Goal: Feedback & Contribution: Submit feedback/report problem

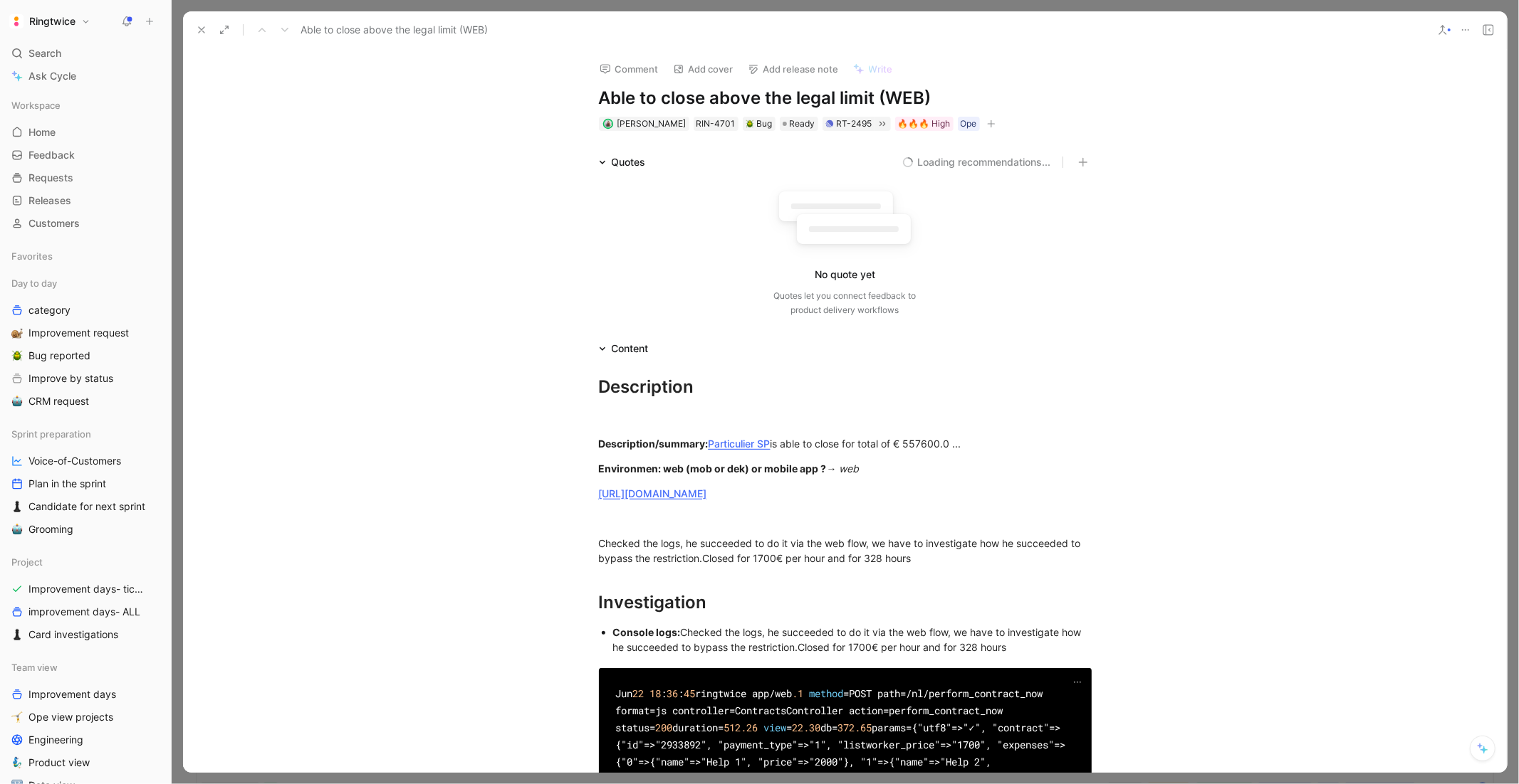
click at [857, 135] on div "Comment Add cover Add release note Write Able to close above the legal limit (W…" at bounding box center [845, 411] width 1324 height 724
click at [877, 119] on icon at bounding box center [882, 124] width 11 height 11
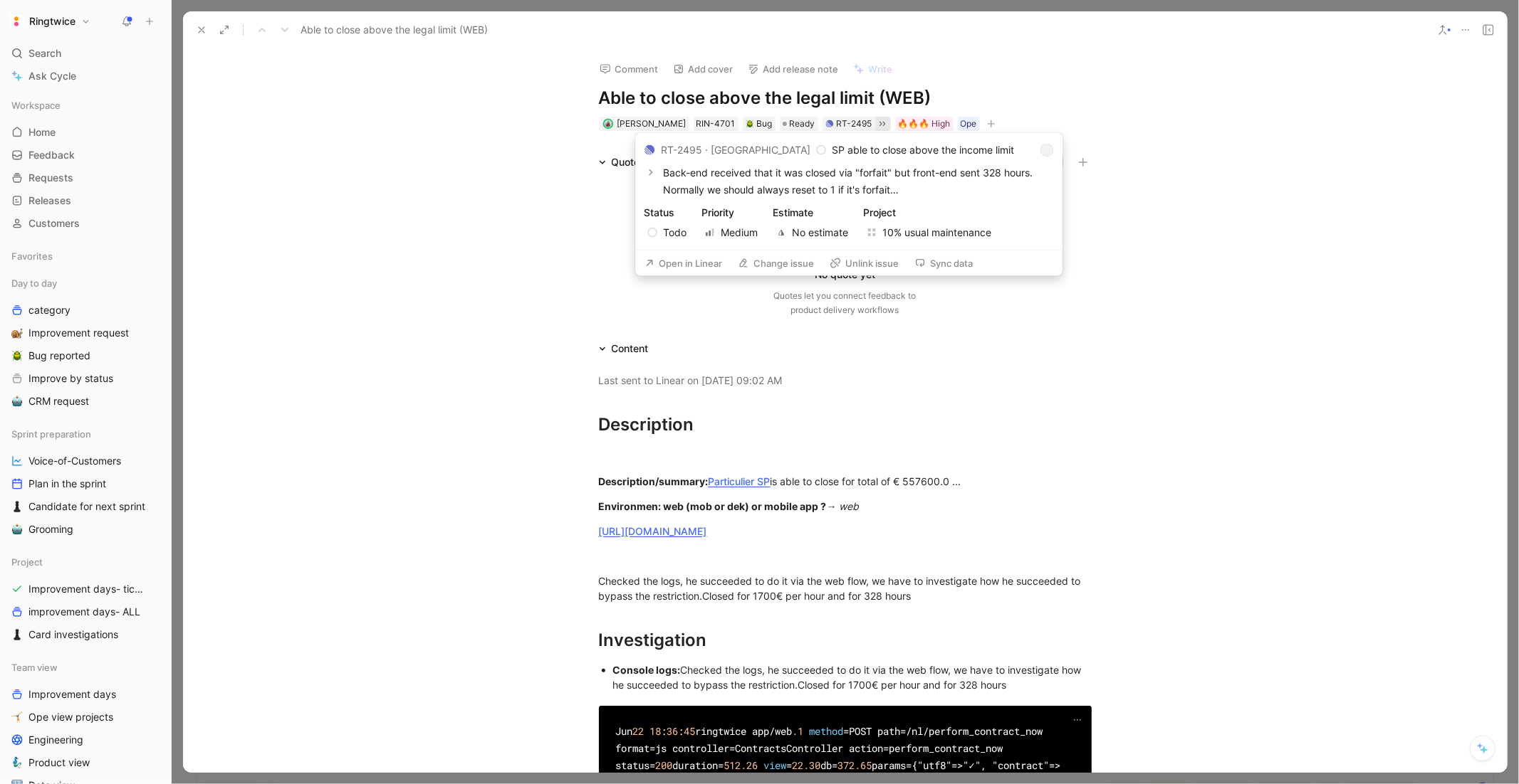
click at [725, 145] on div "RT-2495 · Ring Twice" at bounding box center [735, 151] width 150 height 18
click at [711, 191] on p "Back-end received that it was closed via "forfait" but front-end sent 328 hours…" at bounding box center [858, 181] width 391 height 34
click at [841, 148] on p "SP able to close above the income limit" at bounding box center [923, 151] width 182 height 18
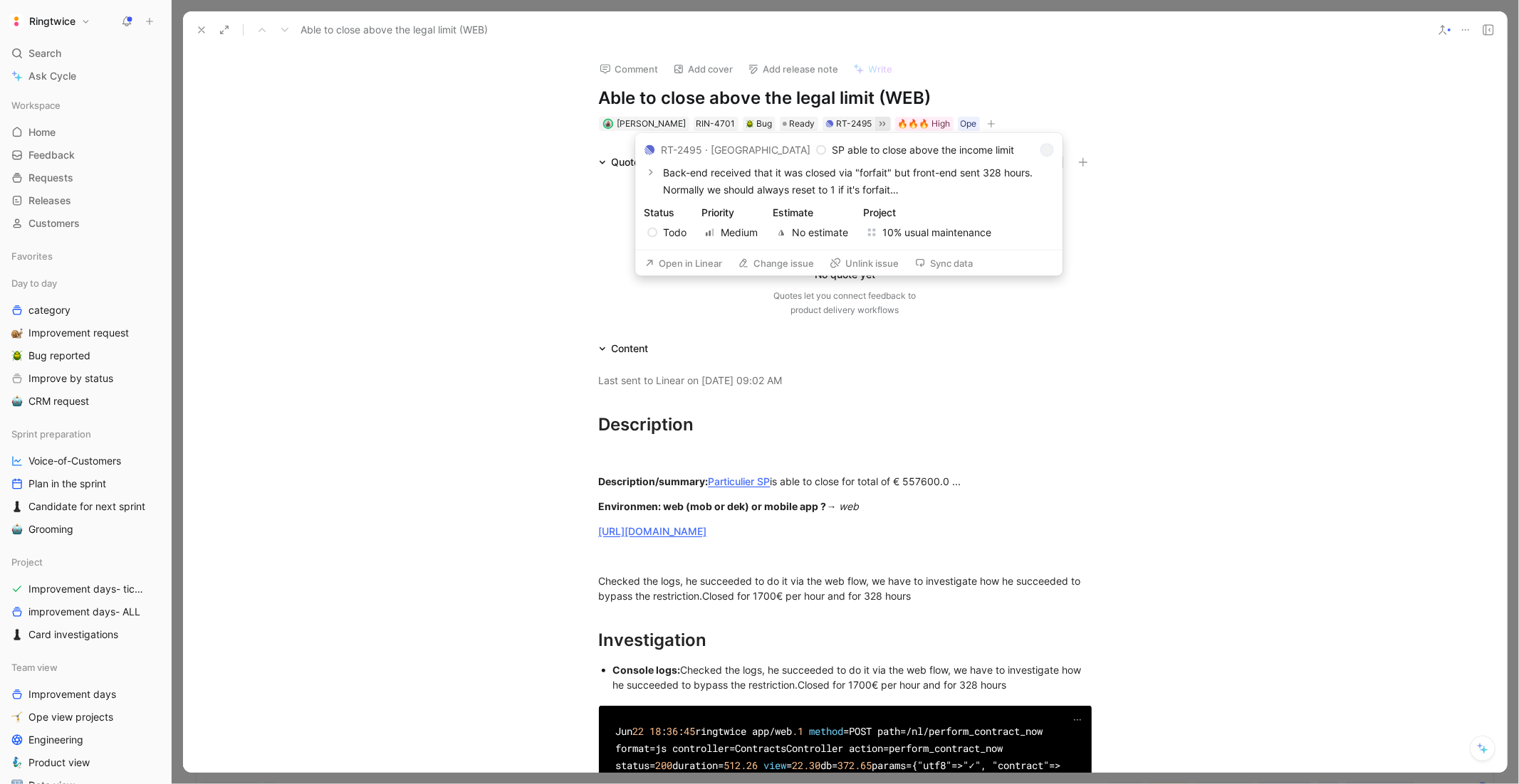
click at [841, 148] on p "SP able to close above the income limit" at bounding box center [923, 151] width 182 height 18
click at [651, 169] on icon "button" at bounding box center [650, 173] width 8 height 8
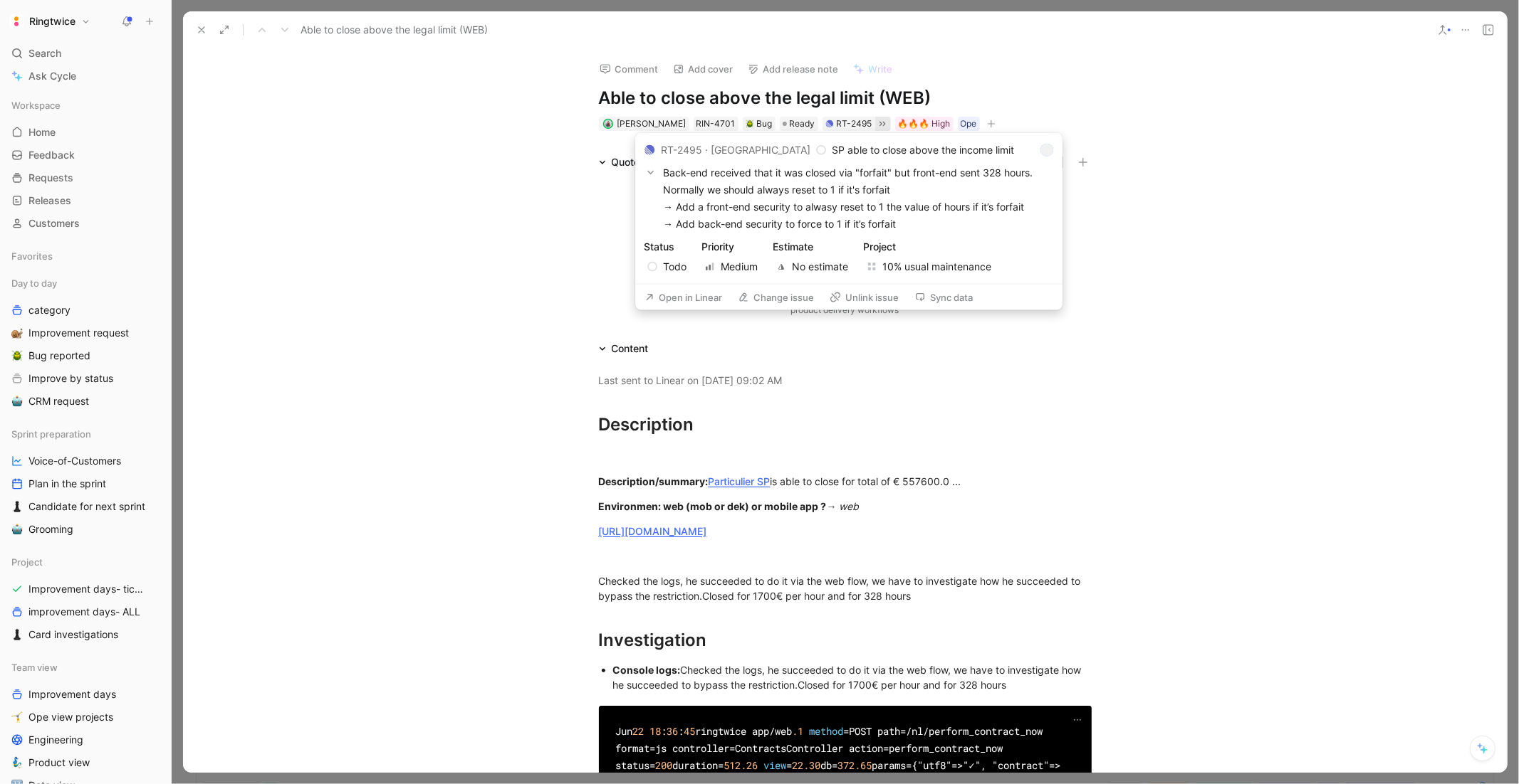
click at [703, 180] on p "Back-end received that it was closed via "forfait" but front-end sent 328 hours…" at bounding box center [858, 181] width 391 height 34
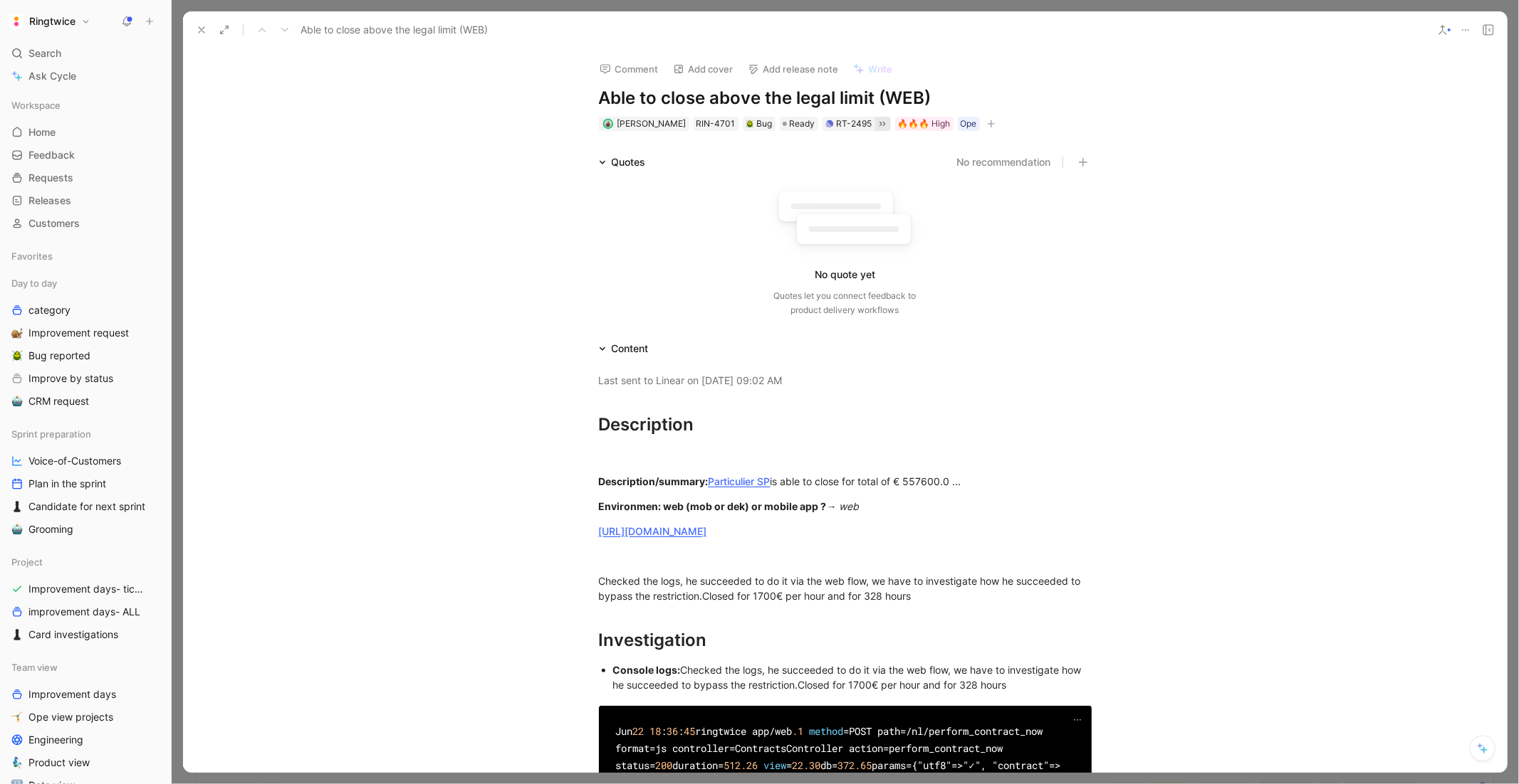
click at [1129, 209] on div "Quotes No recommendation No quote yet Quotes let you connect feedback to produc…" at bounding box center [845, 238] width 1324 height 169
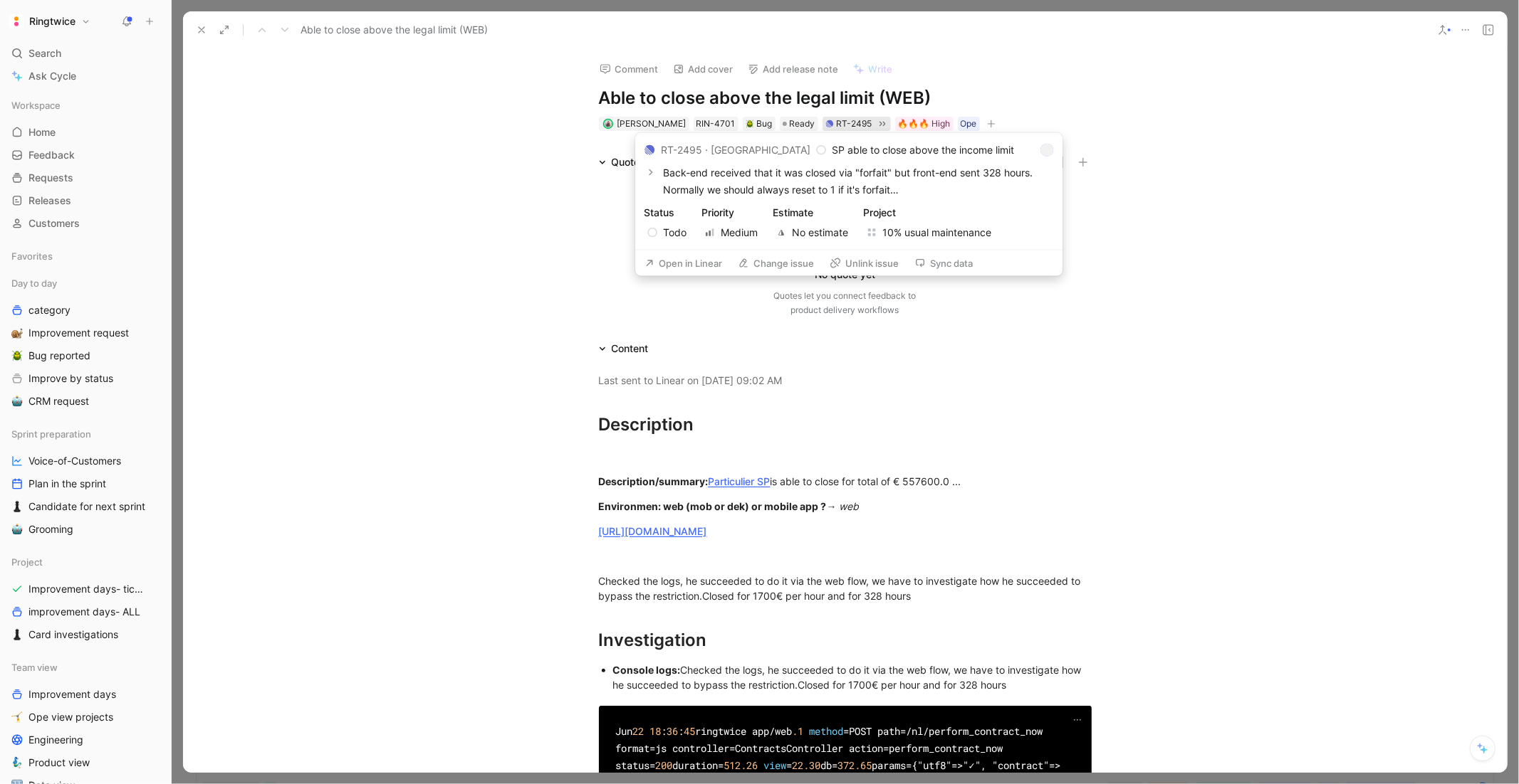
click at [826, 122] on icon at bounding box center [830, 124] width 9 height 9
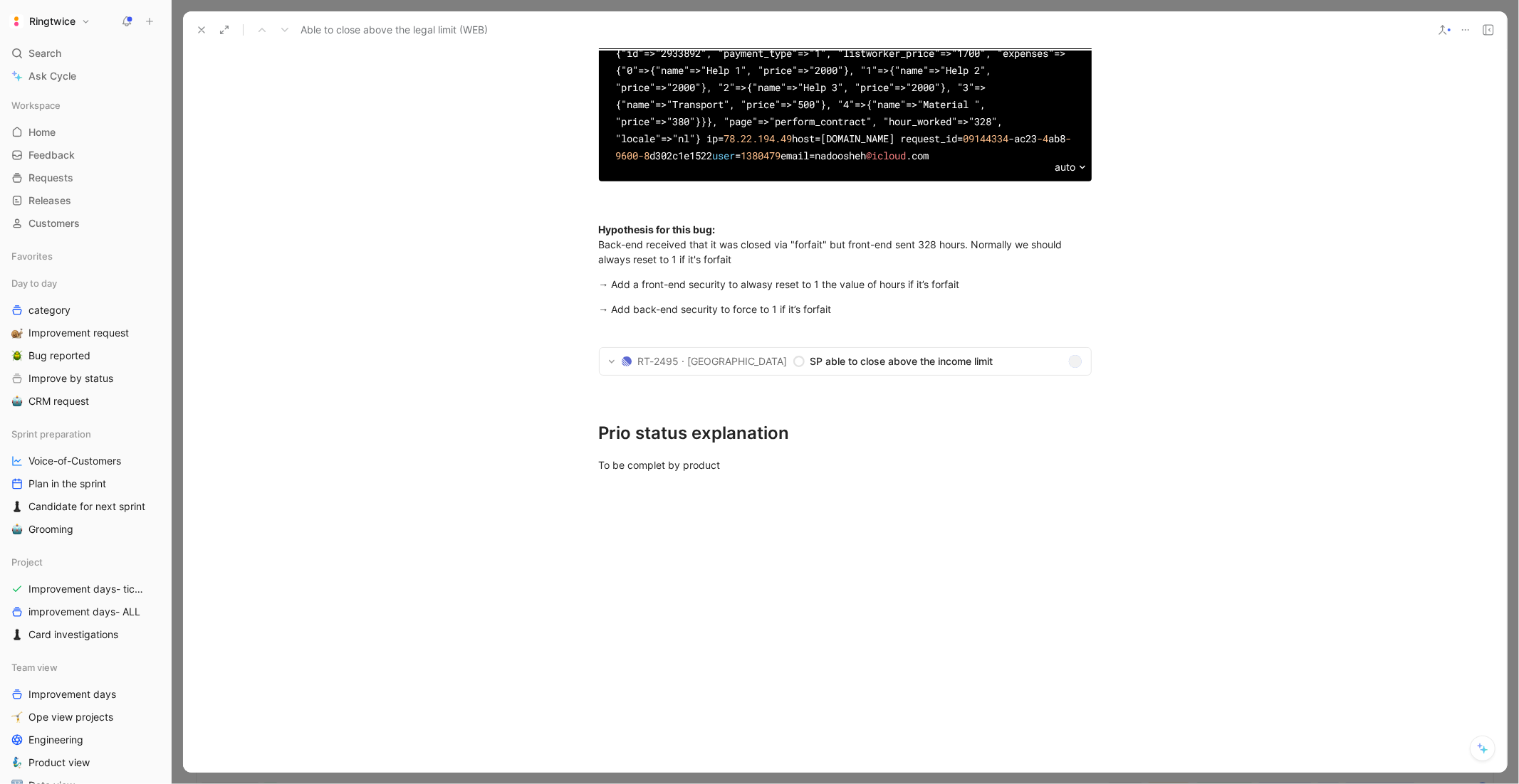
scroll to position [646, 0]
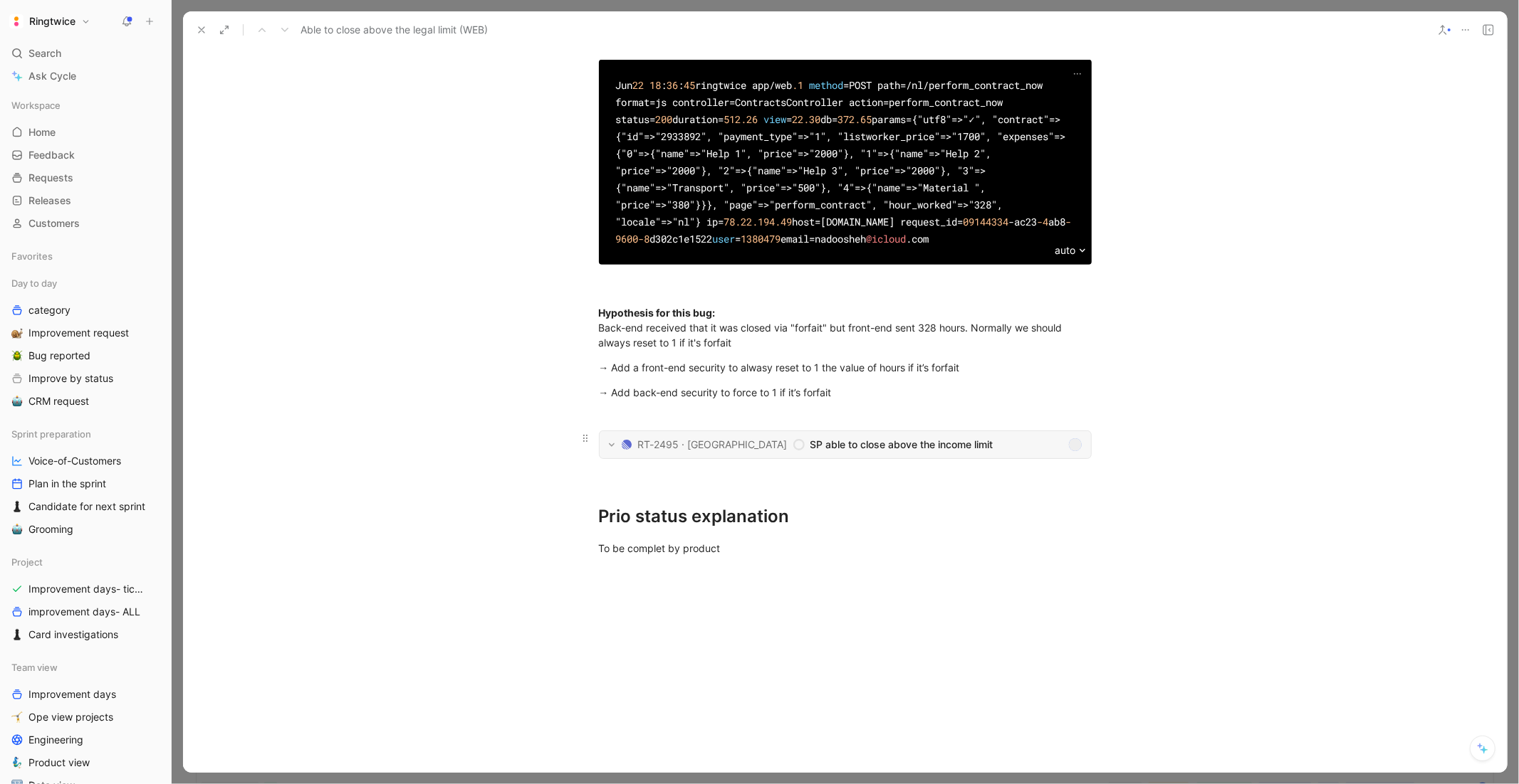
click at [811, 454] on span "SP able to close above the income limit" at bounding box center [937, 445] width 252 height 18
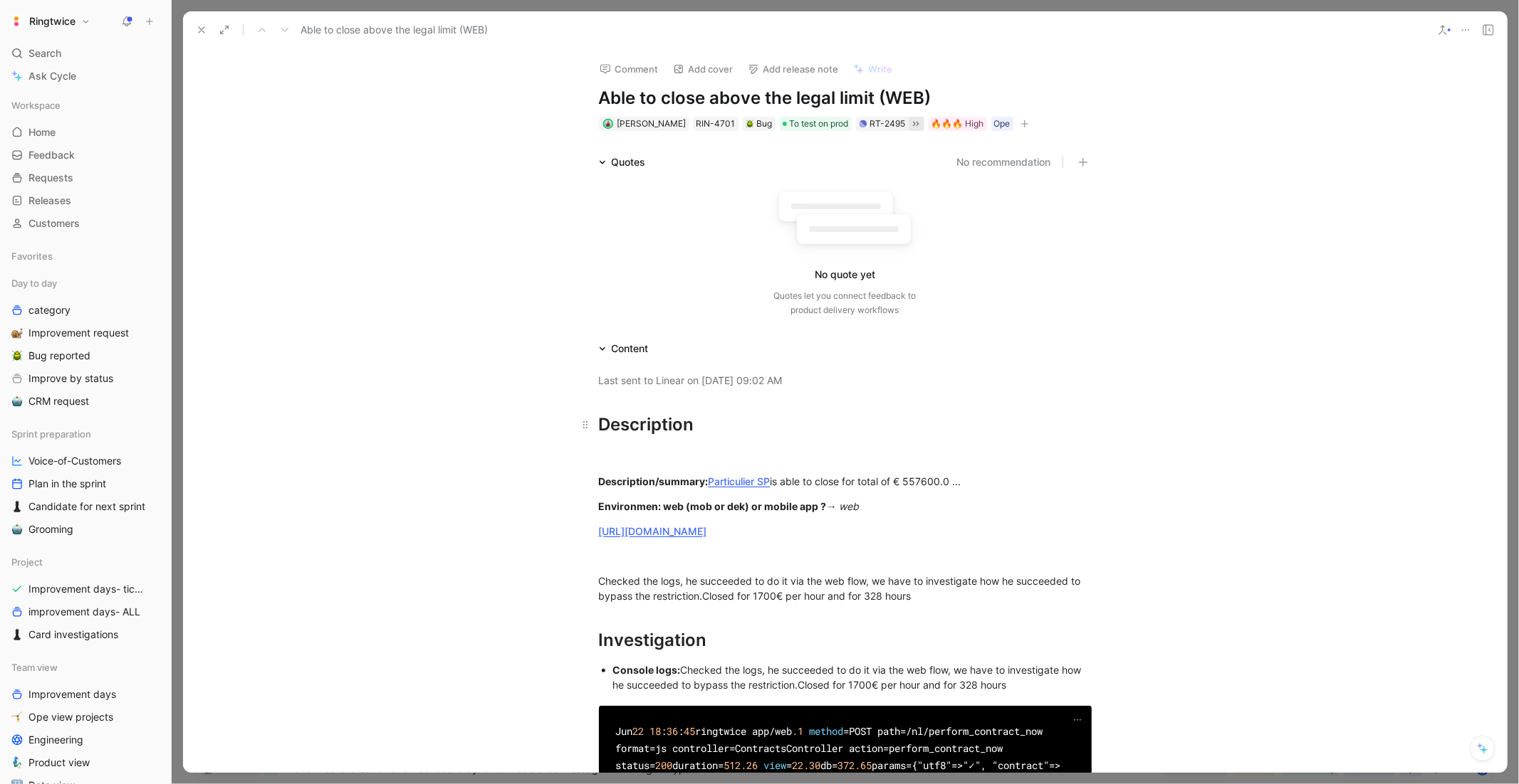
scroll to position [651, 0]
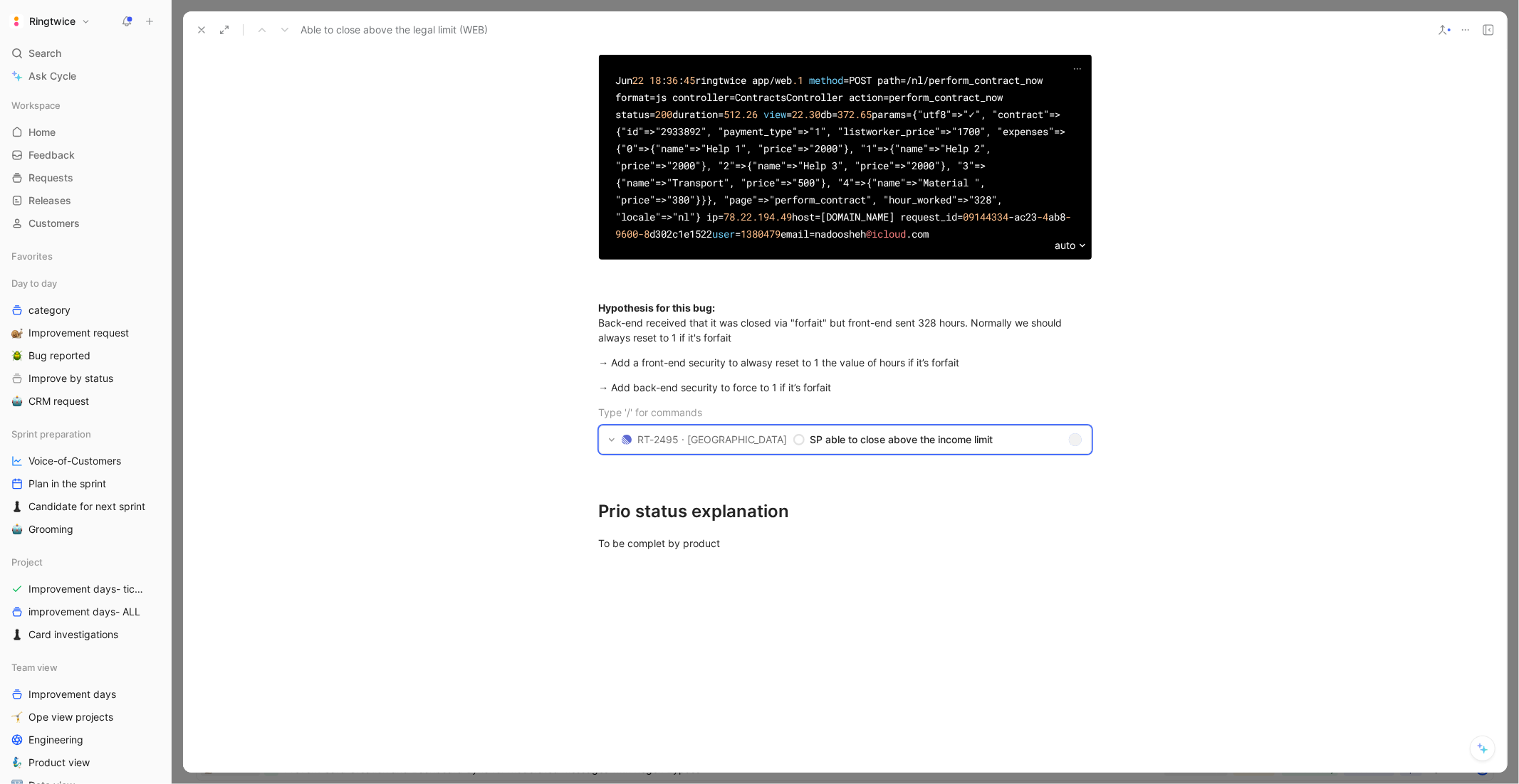
click at [801, 214] on div "Jun 22 18 : 36 : 45 ringtwice app / web .1 method = POST path = / nl / perform_…" at bounding box center [845, 157] width 458 height 171
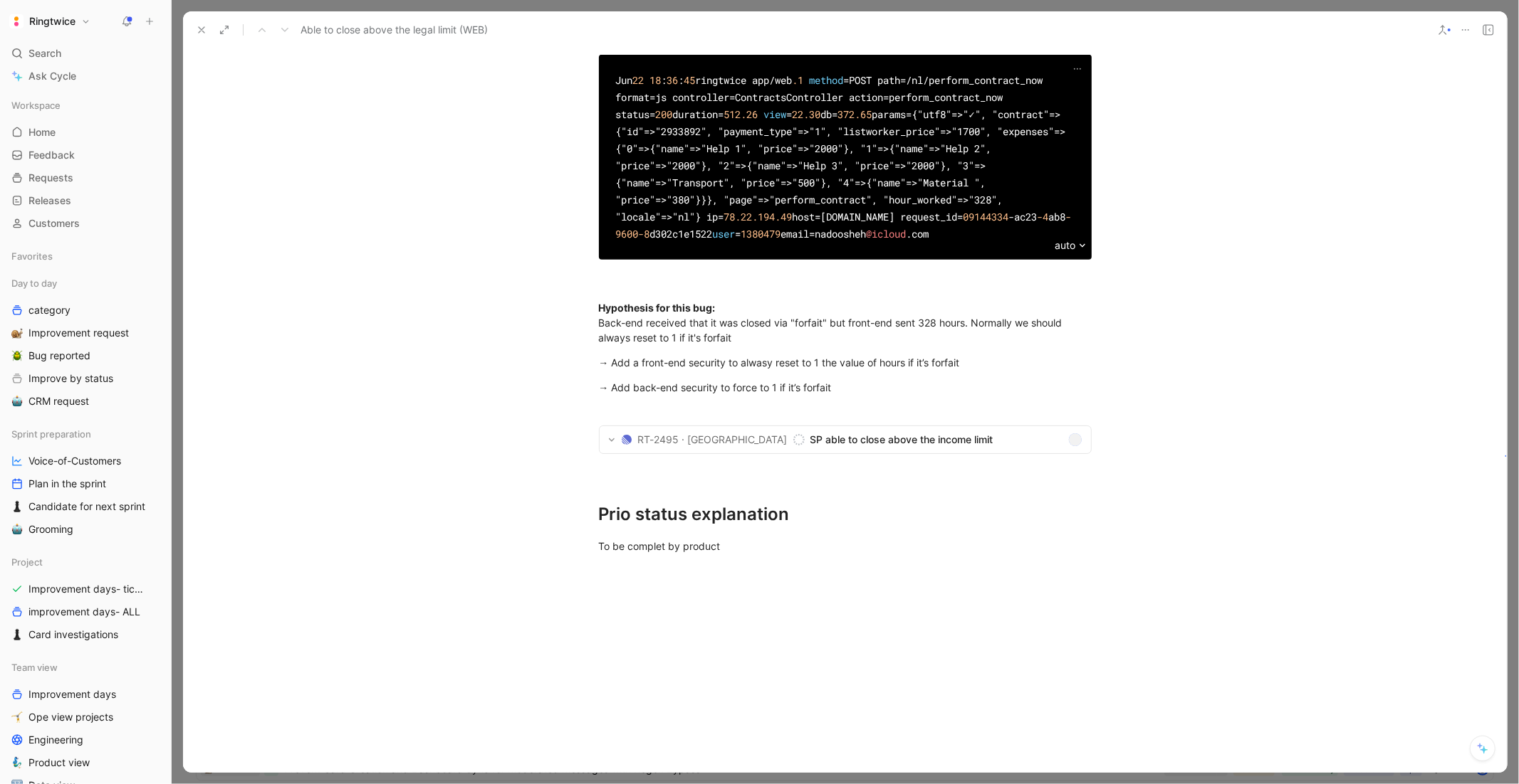
scroll to position [0, 0]
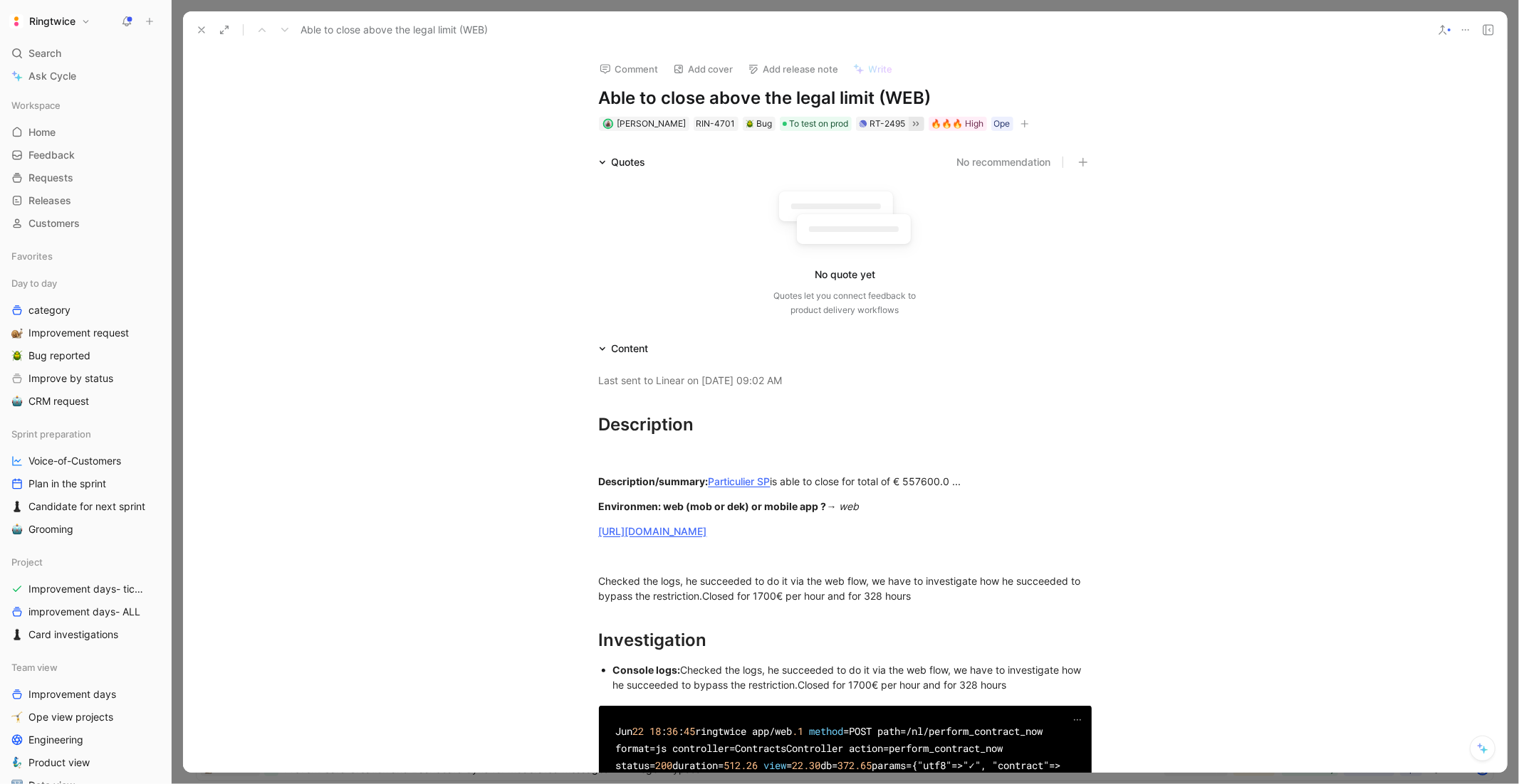
click at [866, 289] on div "Quotes let you connect feedback to product delivery workflows" at bounding box center [845, 303] width 143 height 29
click at [1083, 158] on icon "button" at bounding box center [1082, 162] width 10 height 10
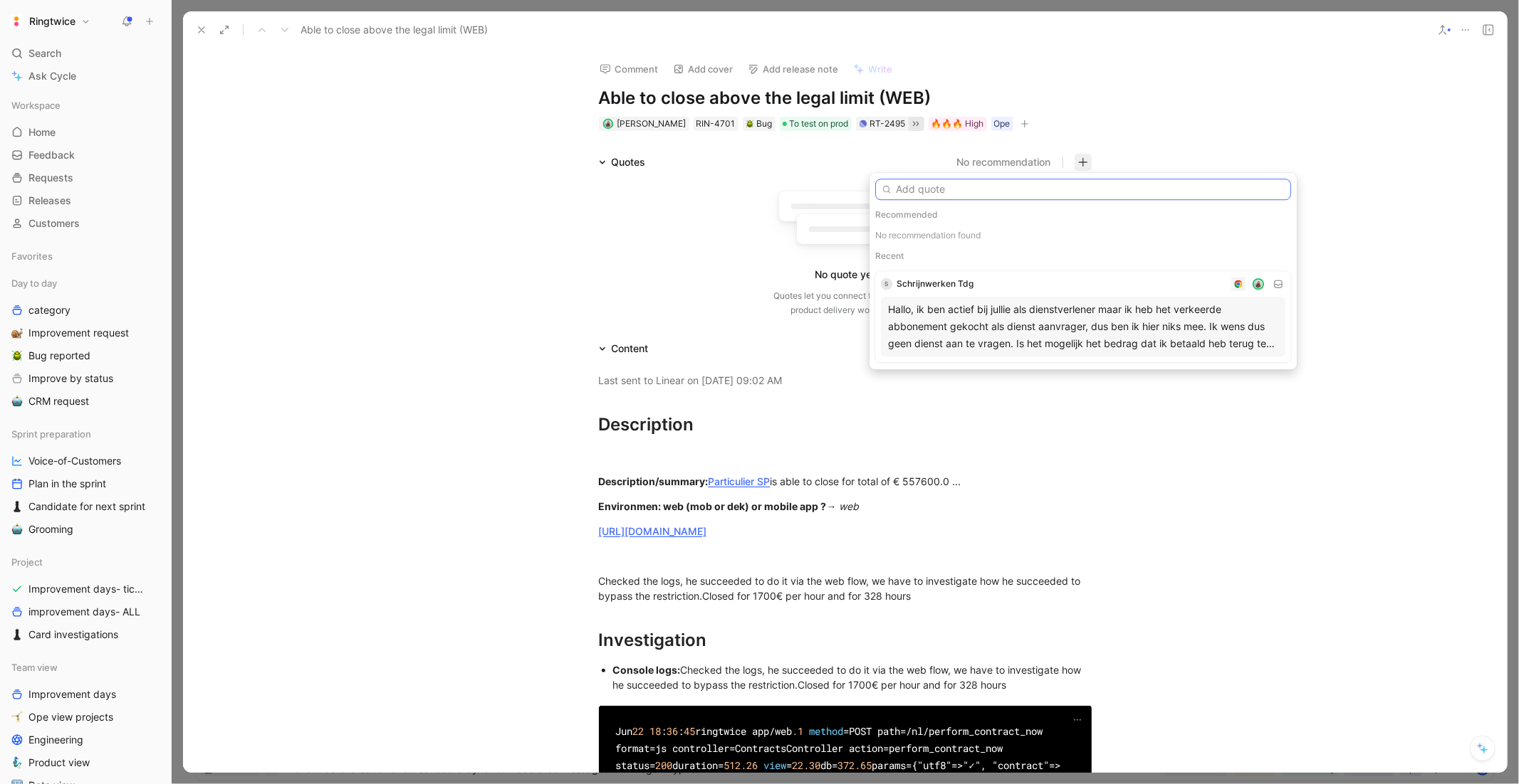
paste input "I have another case of a SP that passed the limit .. https://ringtwice.be/admin…"
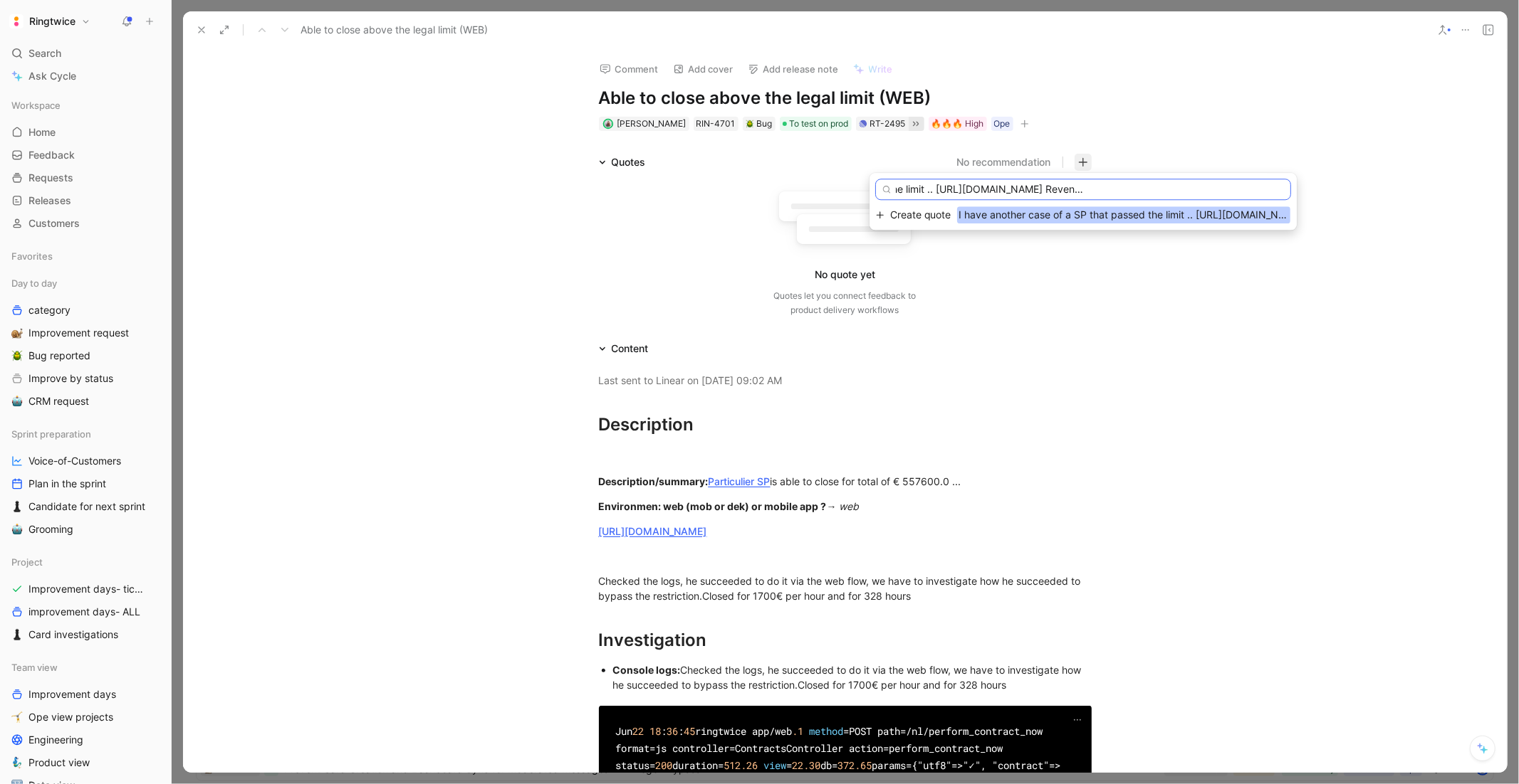
type input "I have another case of a SP that passed the limit .. https://ringtwice.be/admin…"
click at [983, 215] on span "I have another case of a SP that passed the limit .. https://ringtwice.be/admin…" at bounding box center [1124, 215] width 333 height 18
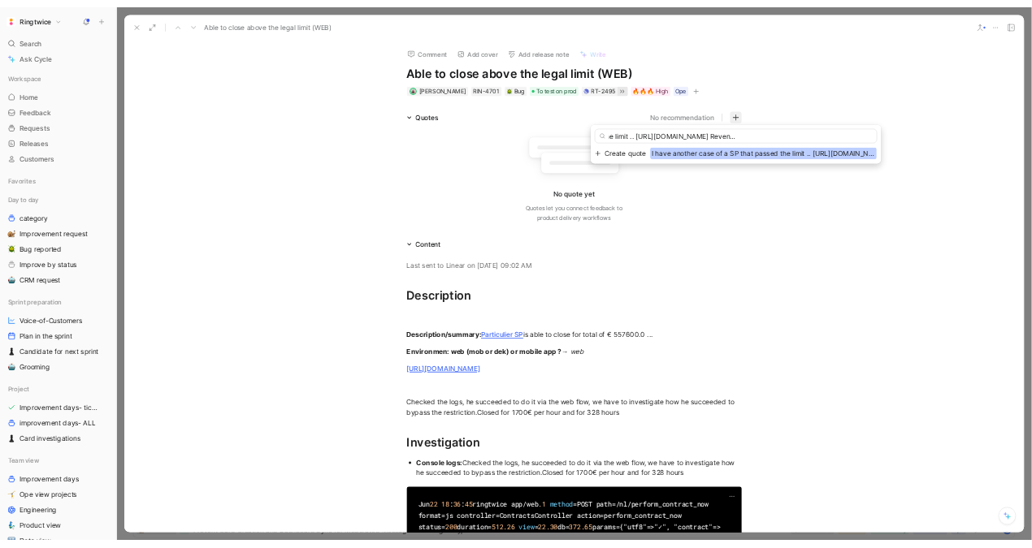
scroll to position [0, 0]
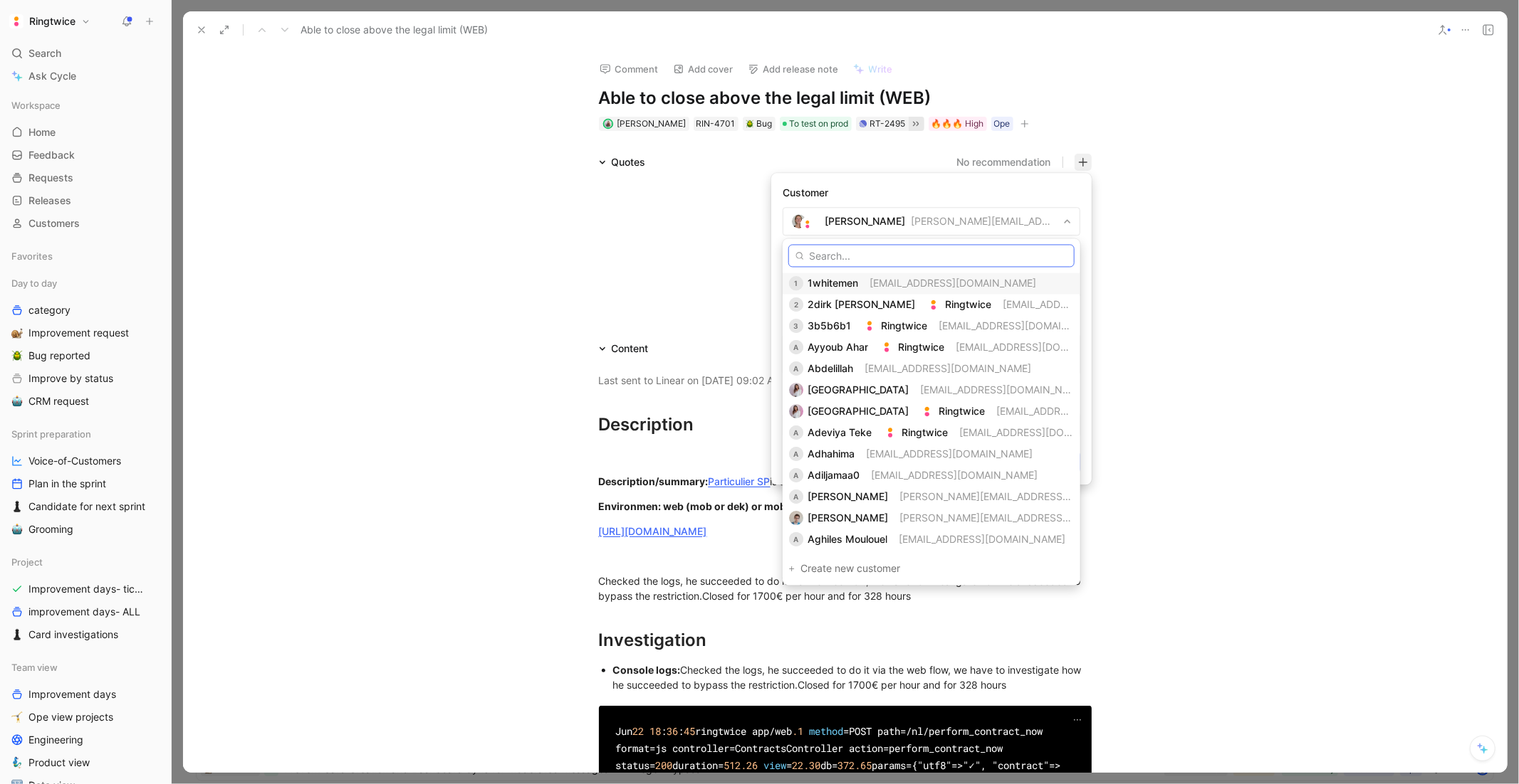
paste input "jonaslaforce@hotmail.com"
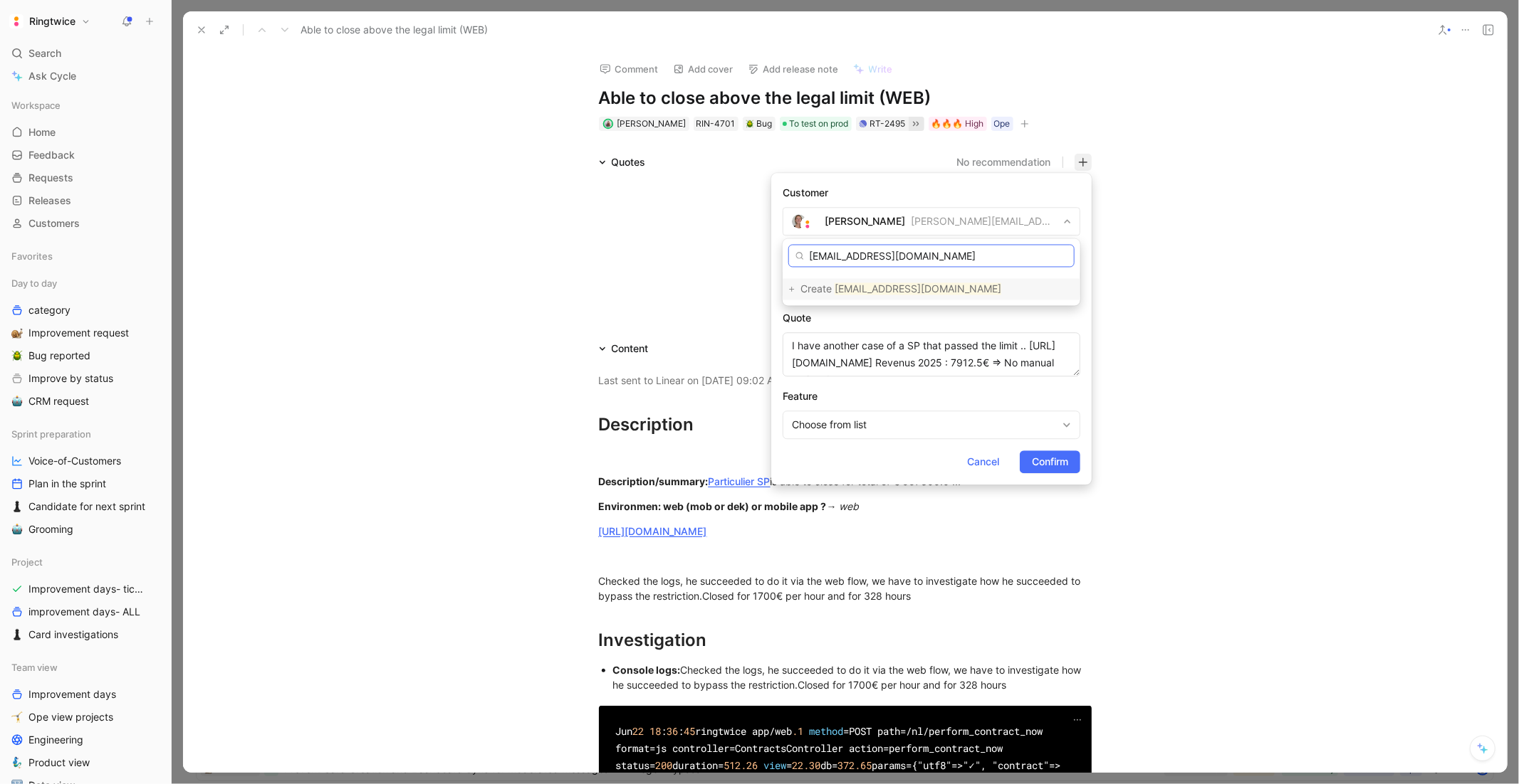
type input "jonaslaforce@hotmail.com"
click at [874, 291] on mark "jonaslaforce@hotmail.com" at bounding box center [918, 289] width 167 height 12
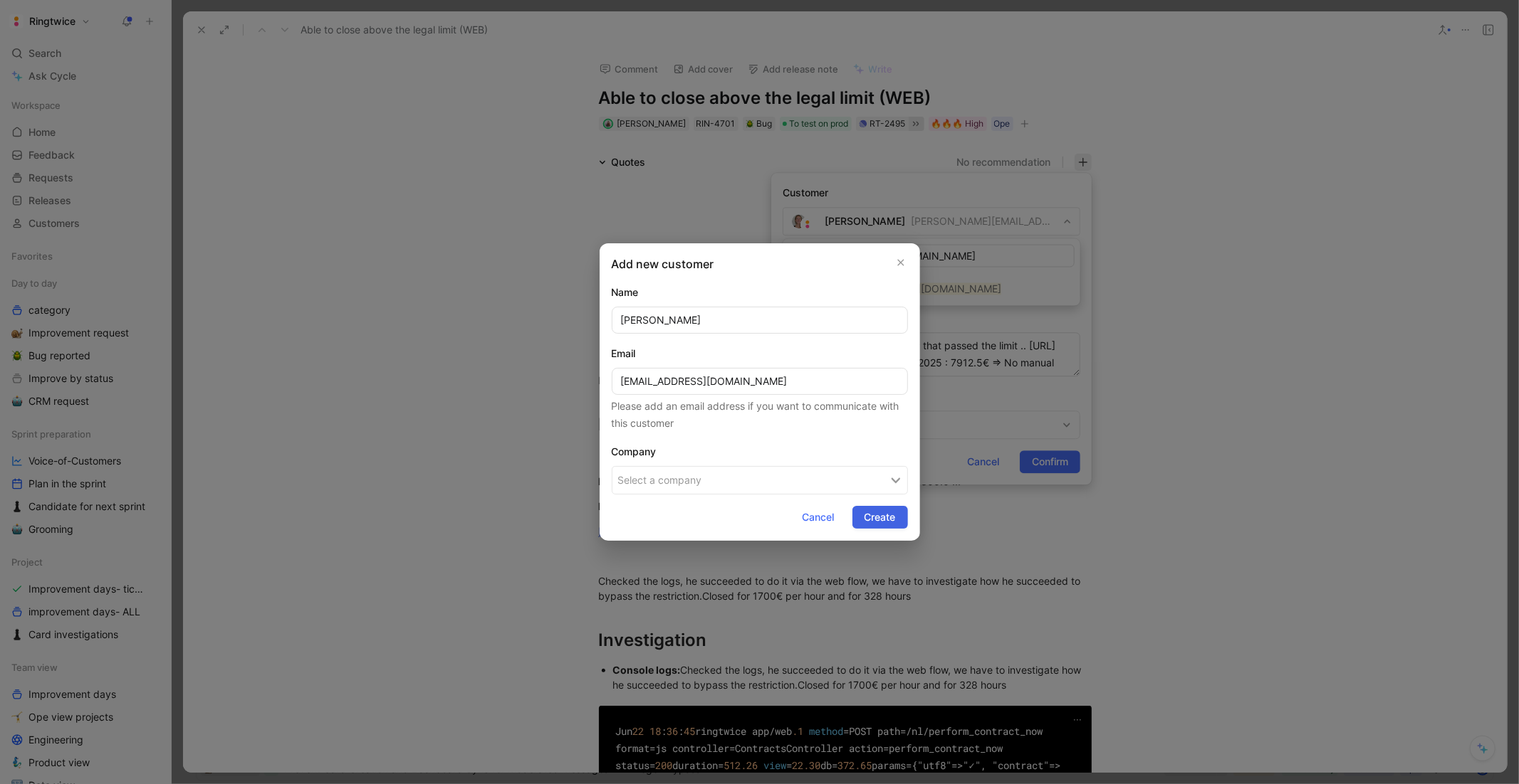
type input "Jonas"
click at [895, 521] on span "Create" at bounding box center [880, 518] width 32 height 18
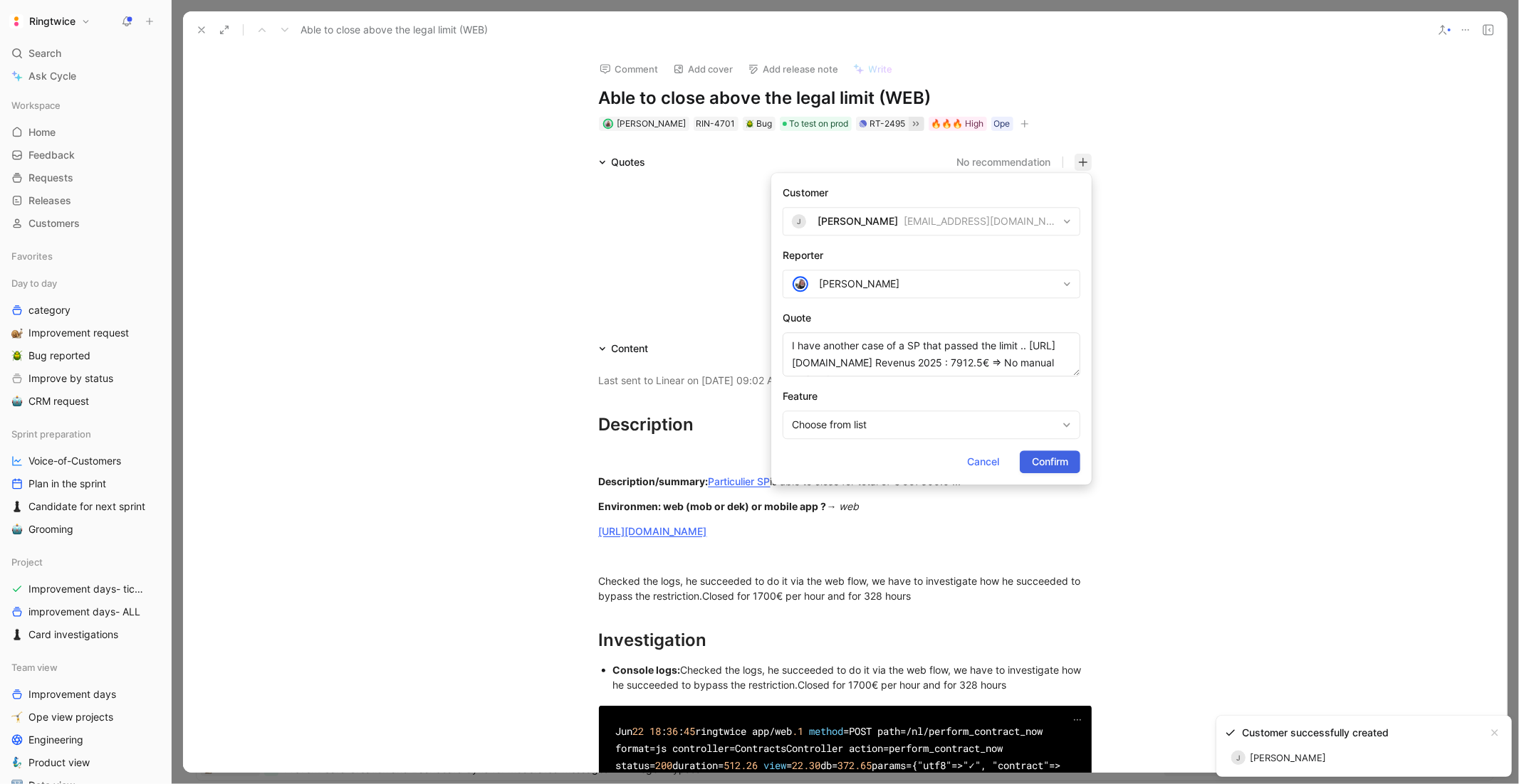
click at [1056, 459] on span "Confirm" at bounding box center [1049, 463] width 36 height 18
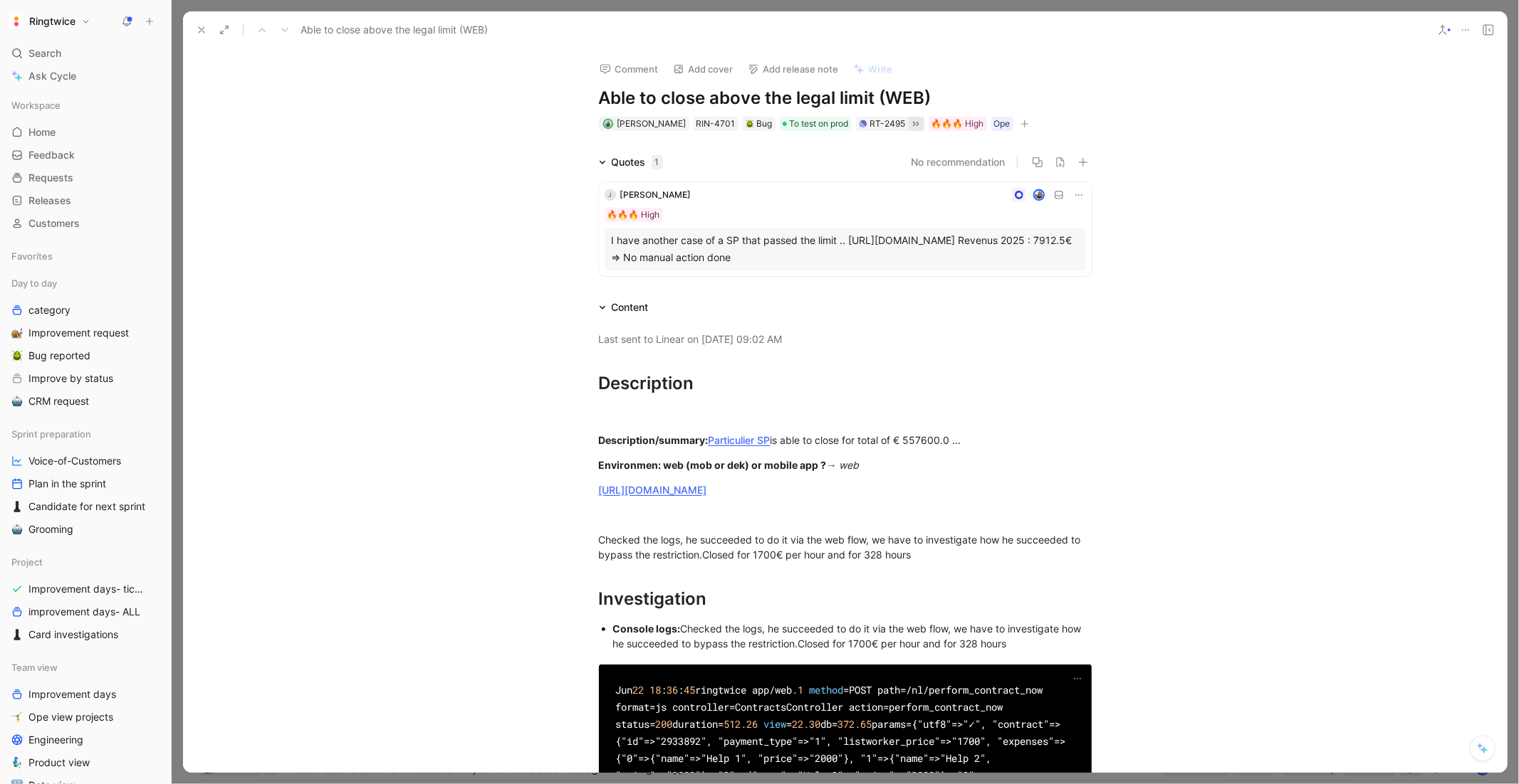
click at [833, 244] on div "I have another case of a SP that passed the limit .. https://ringtwice.be/admin…" at bounding box center [845, 249] width 467 height 34
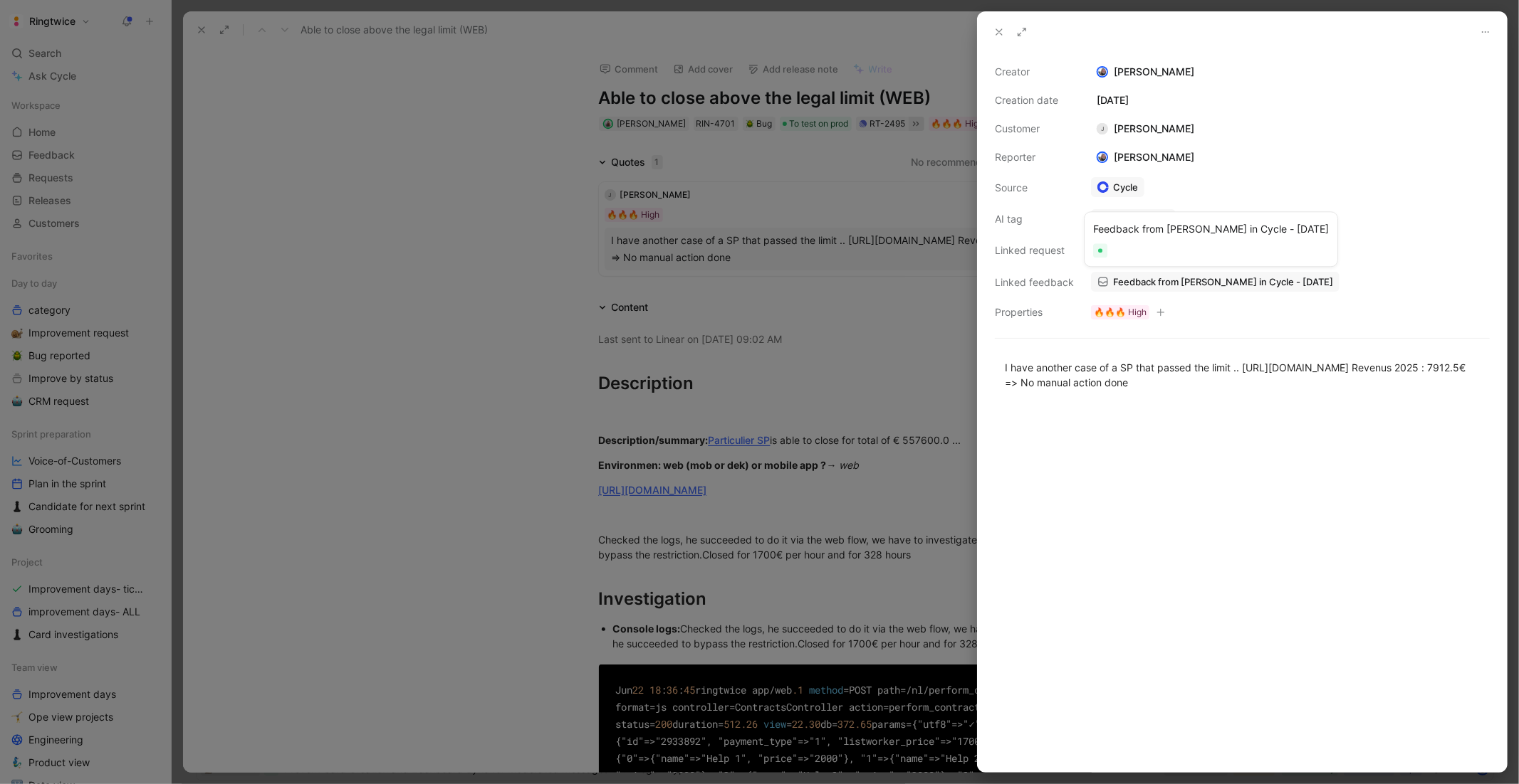
click at [1189, 284] on span "Feedback from Jonas in Cycle - 8/11/2025" at bounding box center [1223, 281] width 220 height 13
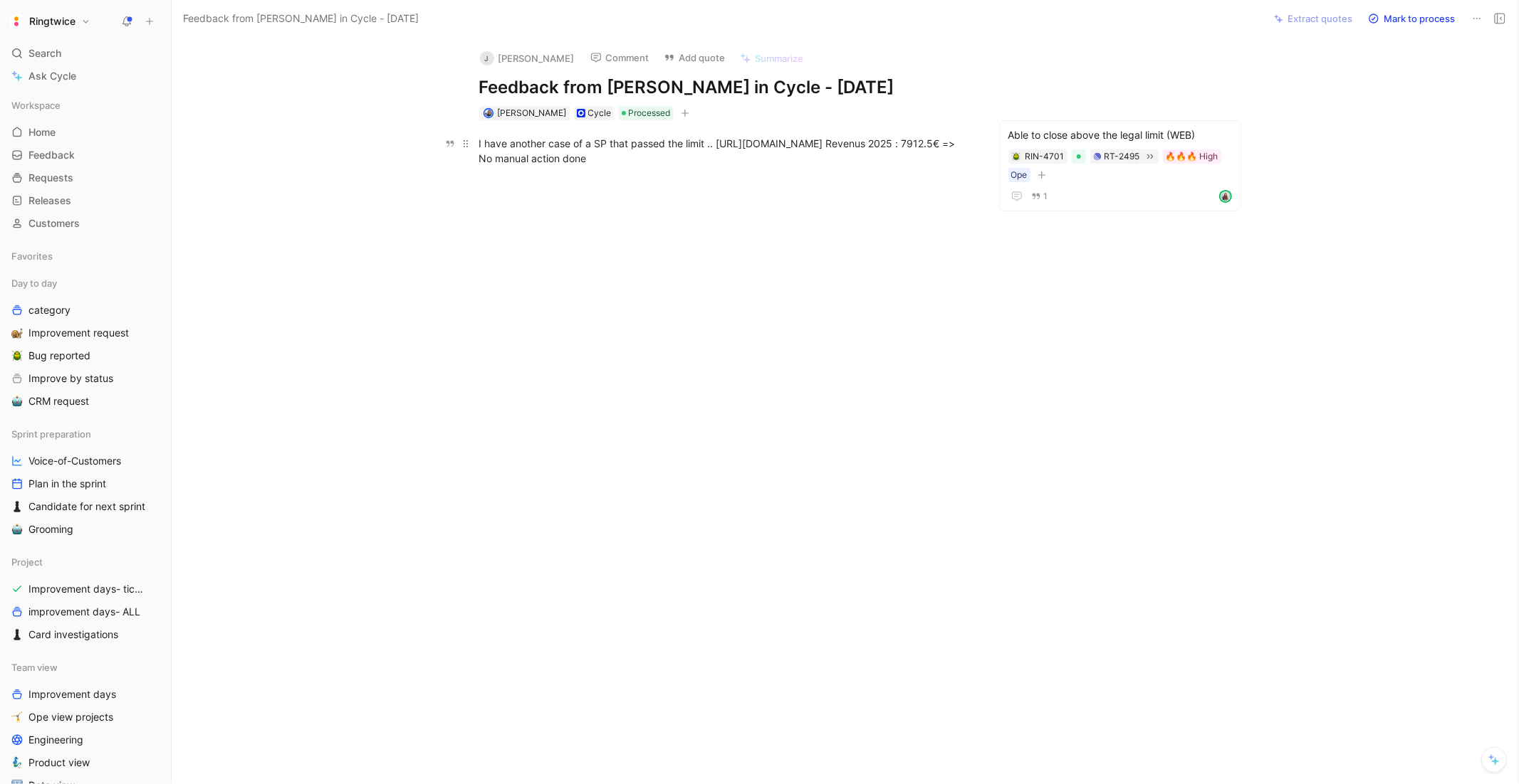
click at [889, 161] on div "I have another case of a SP that passed the limit .. https://ringtwice.be/admin…" at bounding box center [726, 151] width 493 height 30
drag, startPoint x: 718, startPoint y: 142, endPoint x: 919, endPoint y: 144, distance: 201.0
click at [918, 143] on div "I have another case of a SP that passed the limit .. https://ringtwice.be/admin…" at bounding box center [726, 151] width 493 height 30
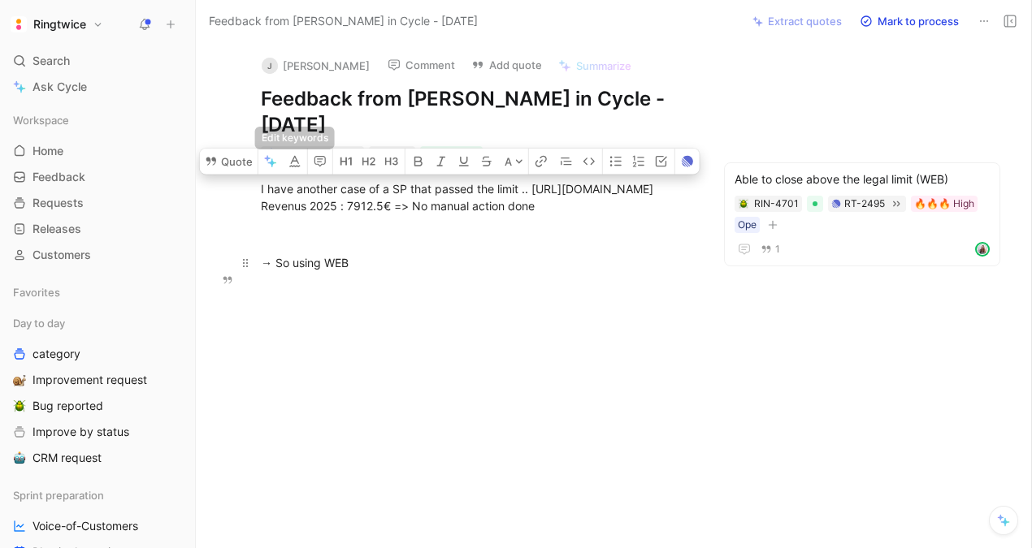
click at [306, 263] on p "→ So using WEB" at bounding box center [477, 262] width 494 height 27
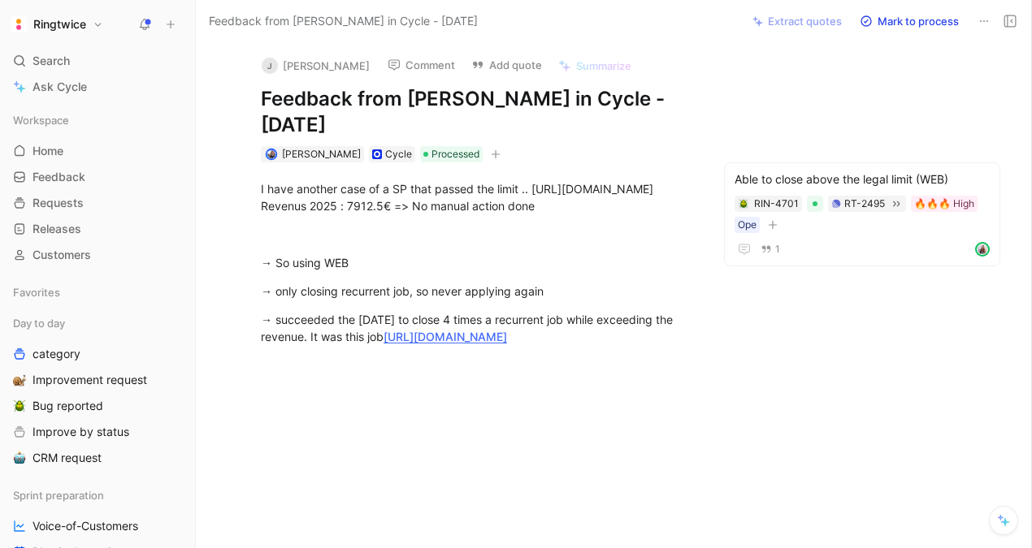
click at [518, 440] on div at bounding box center [477, 474] width 494 height 165
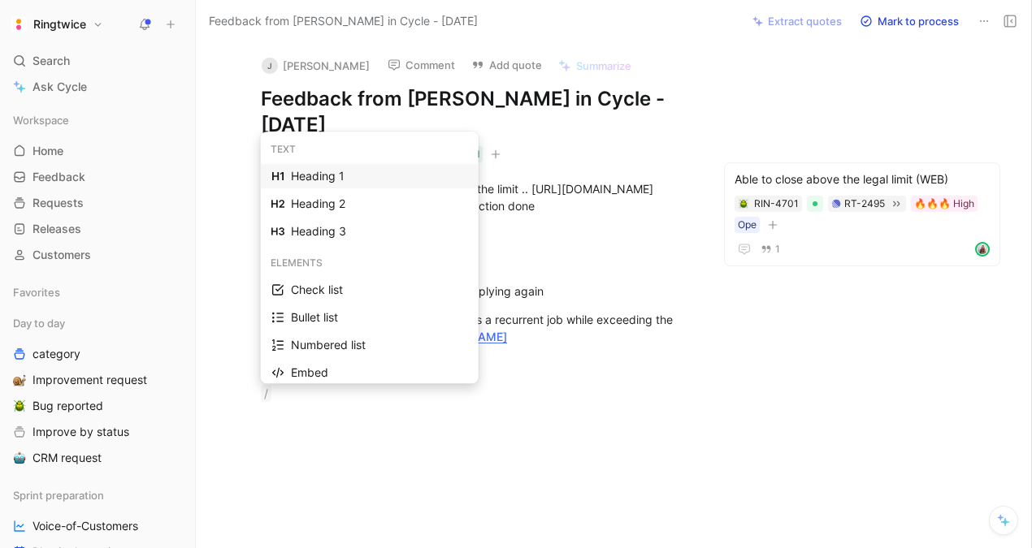
click at [305, 172] on div "Heading 1" at bounding box center [379, 177] width 177 height 20
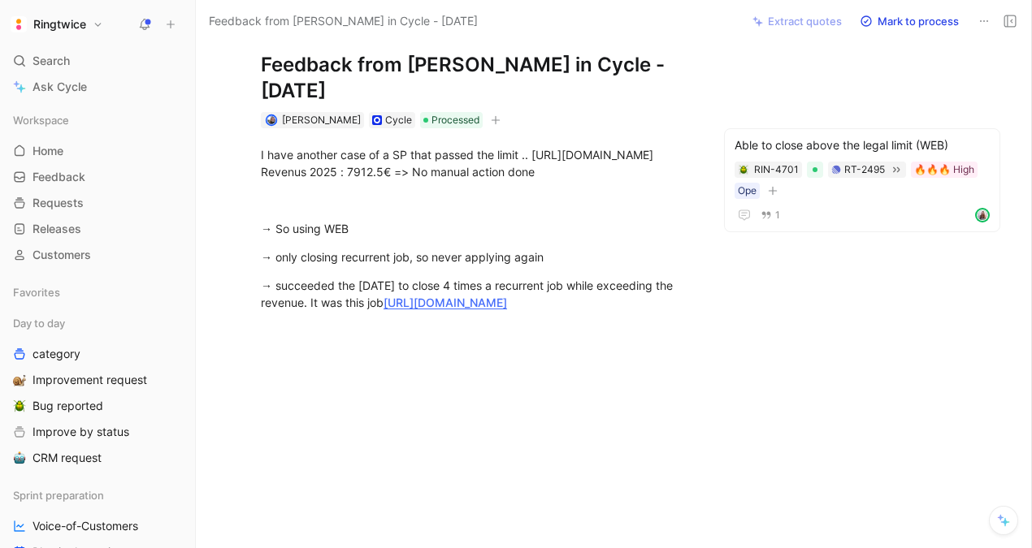
scroll to position [35, 0]
click at [298, 197] on div at bounding box center [477, 199] width 432 height 17
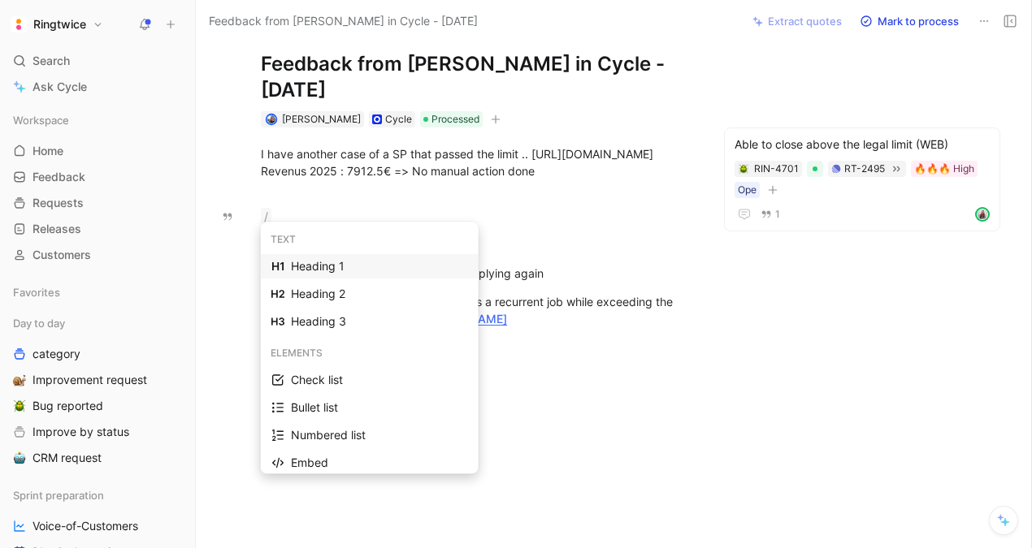
click at [309, 262] on div "Heading 1" at bounding box center [379, 267] width 177 height 20
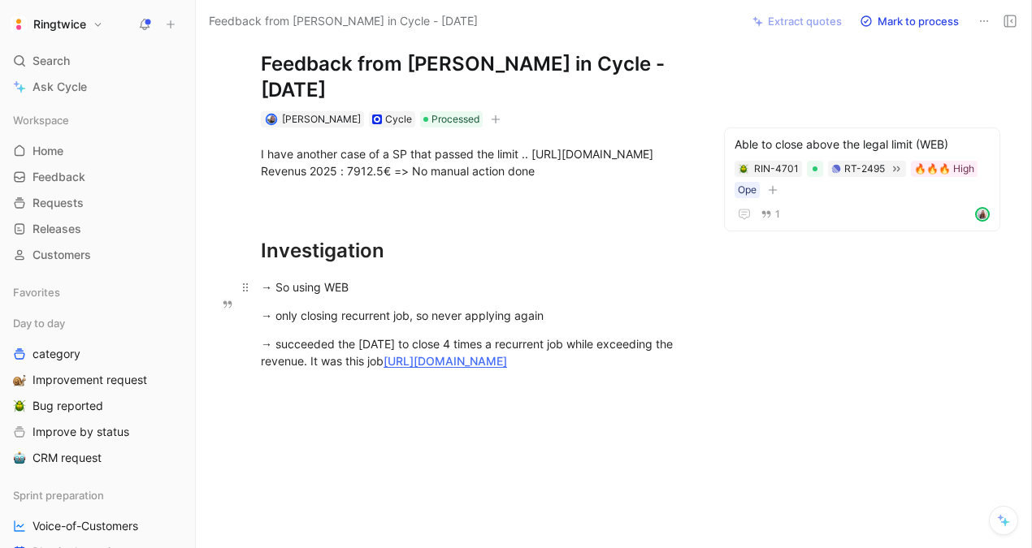
click at [286, 280] on div "→ So using WEB" at bounding box center [477, 287] width 432 height 17
click at [353, 302] on p "→ only closing recurrent job, so never applying again" at bounding box center [477, 315] width 494 height 27
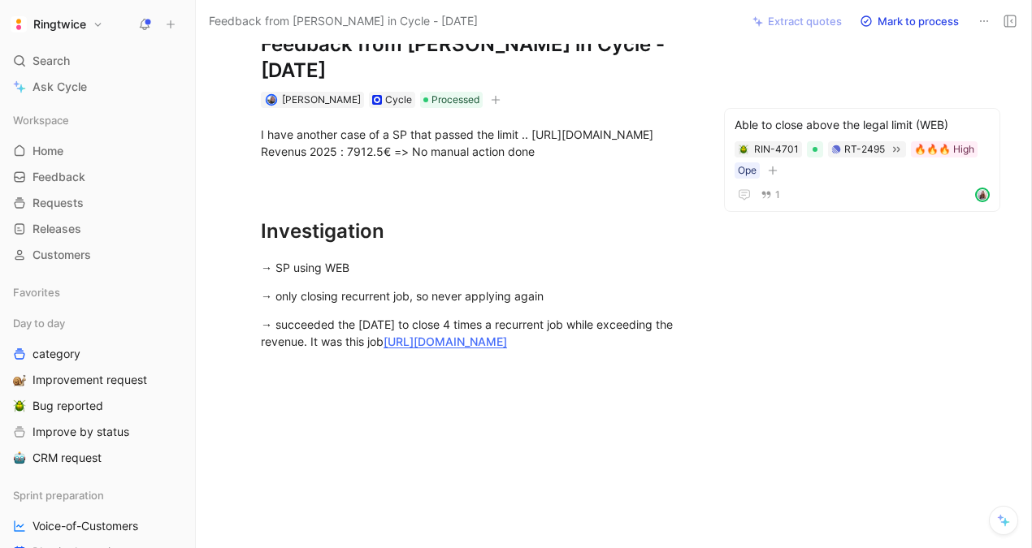
scroll to position [63, 0]
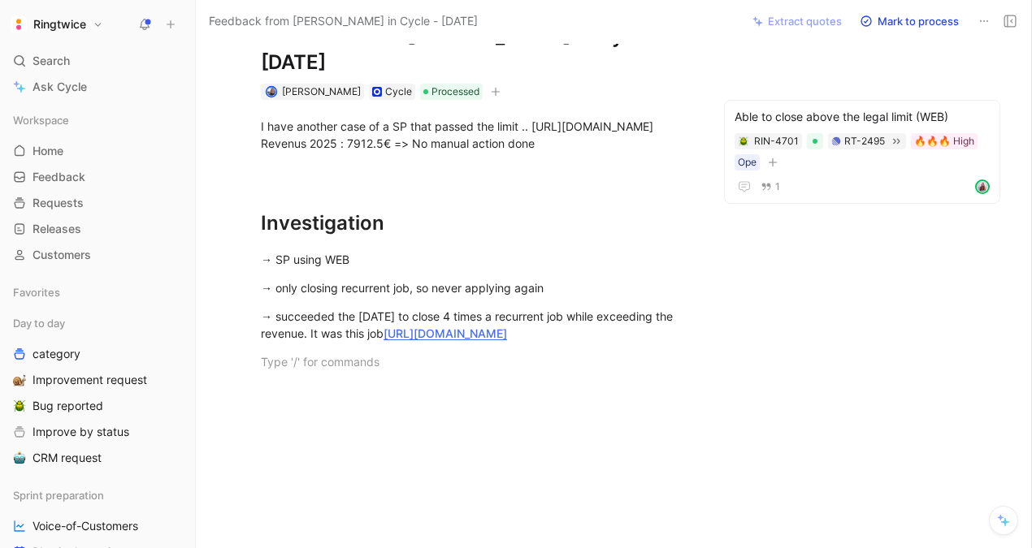
click at [347, 355] on p at bounding box center [477, 362] width 494 height 27
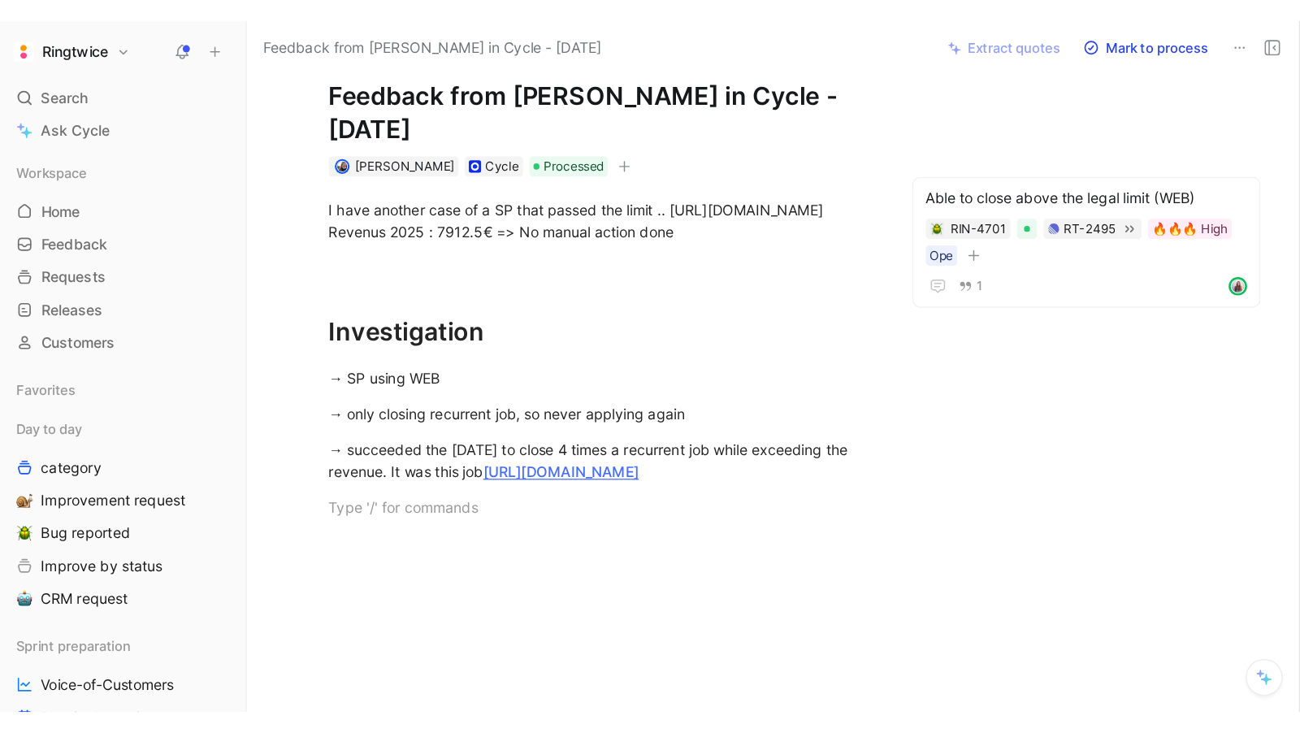
scroll to position [33, 0]
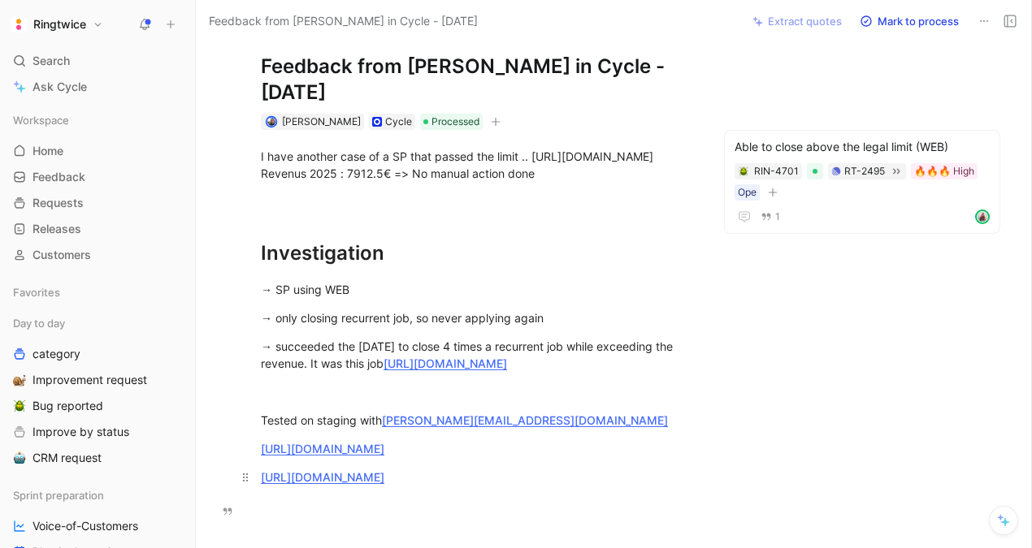
click at [471, 491] on p "https://staging.ringtwice.be/admin_user_activities?locale=fr&user_id=379591" at bounding box center [477, 477] width 494 height 27
click at [469, 486] on div "https://staging.ringtwice.be/admin_user_activities?locale=fr&user_id=379591" at bounding box center [477, 477] width 432 height 17
click at [384, 480] on link "https://staging.ringtwice.be/admin_user_activities?locale=fr&user_id=379591" at bounding box center [323, 477] width 124 height 14
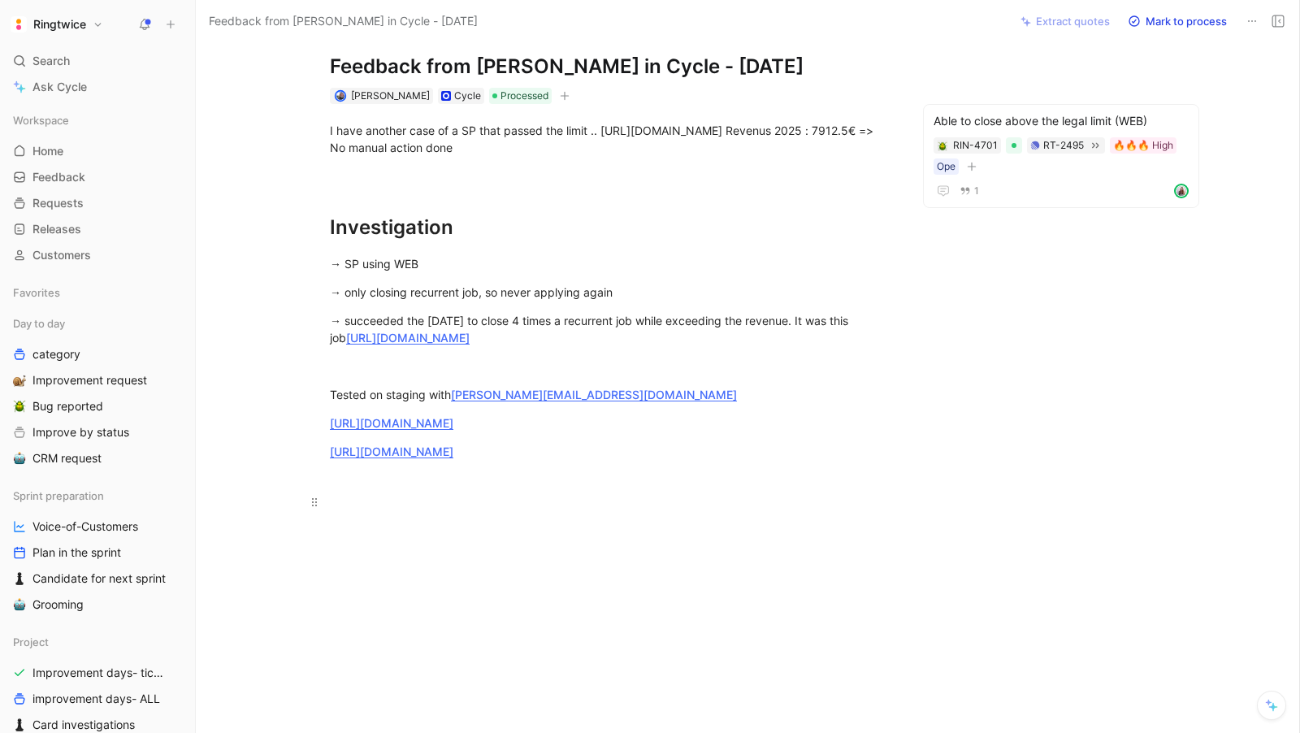
click at [696, 516] on h1 at bounding box center [611, 494] width 624 height 57
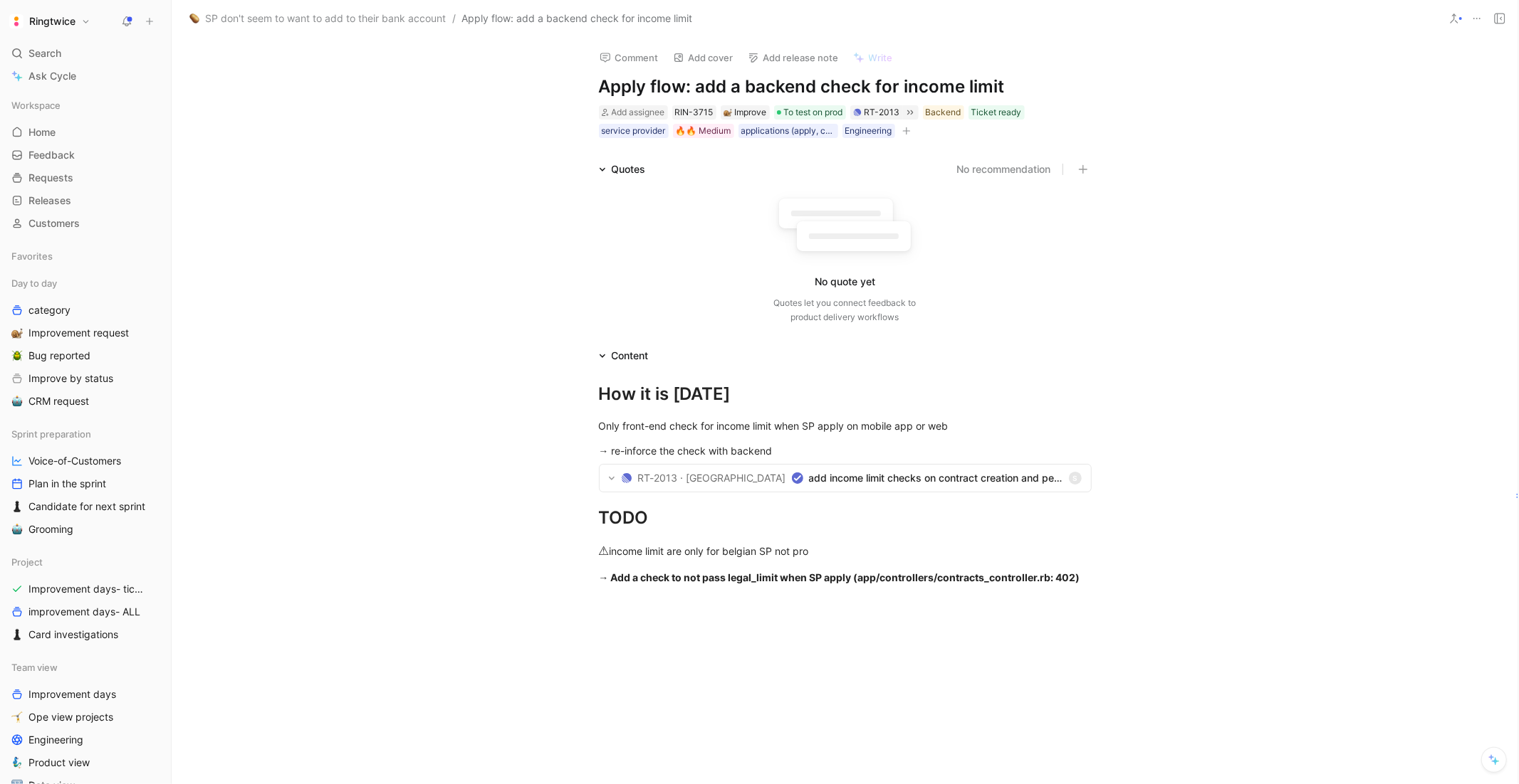
scroll to position [6, 0]
click at [610, 479] on icon at bounding box center [612, 478] width 7 height 11
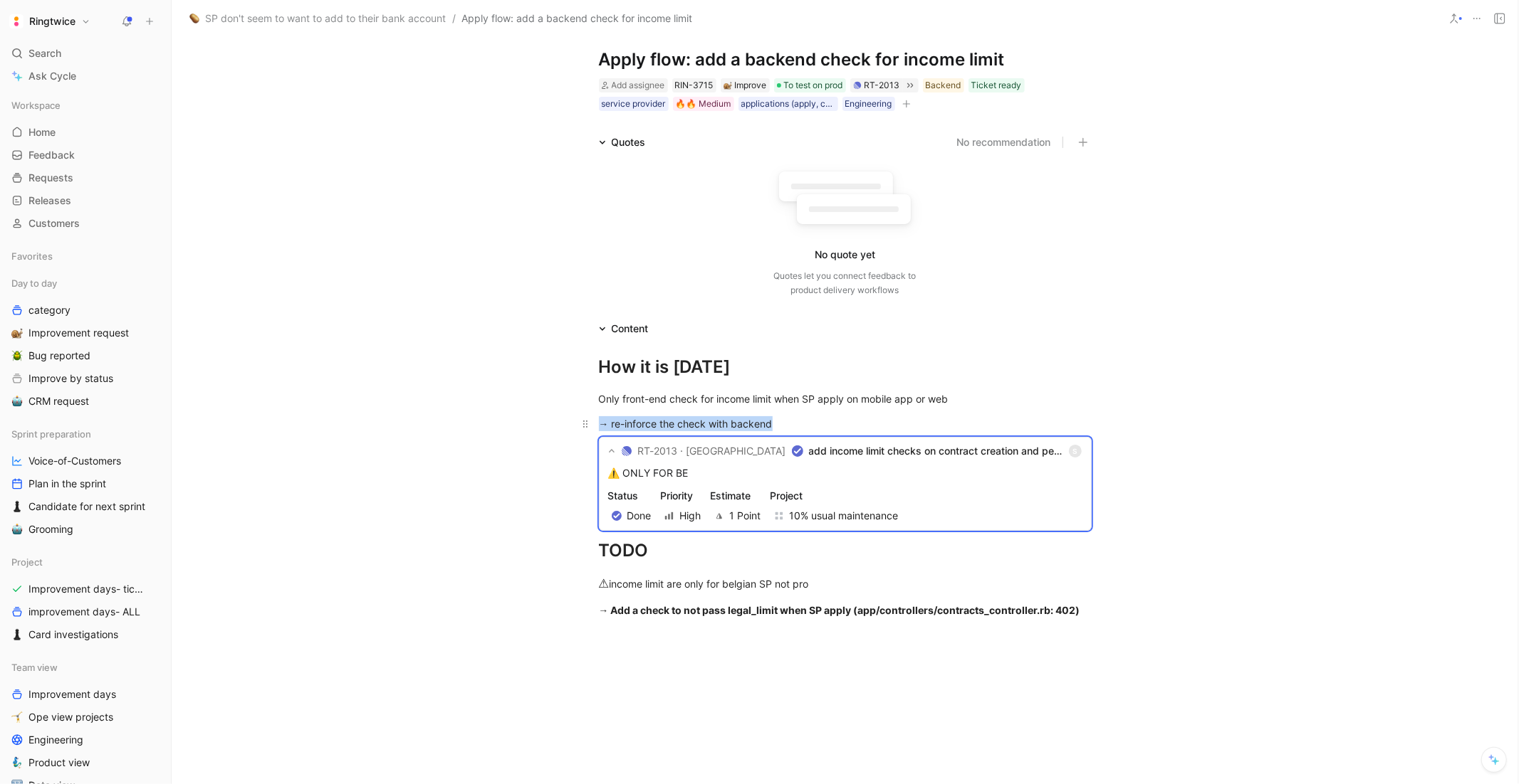
scroll to position [6, 0]
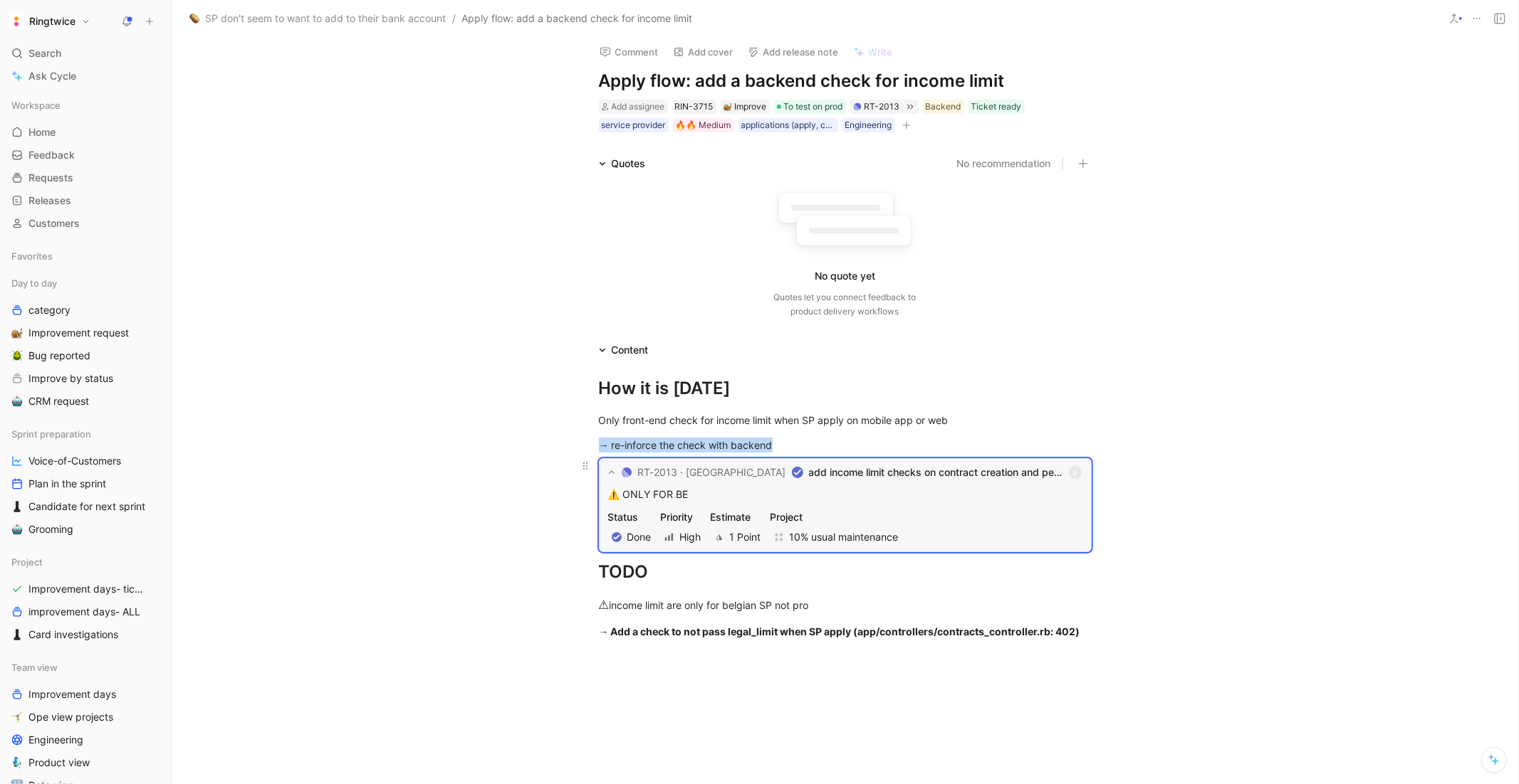
click at [903, 498] on p "⚠️ ONLY FOR BE" at bounding box center [845, 495] width 474 height 18
click at [809, 478] on span "add income limit checks on contract creation and perform flows for both mobile …" at bounding box center [935, 473] width 253 height 18
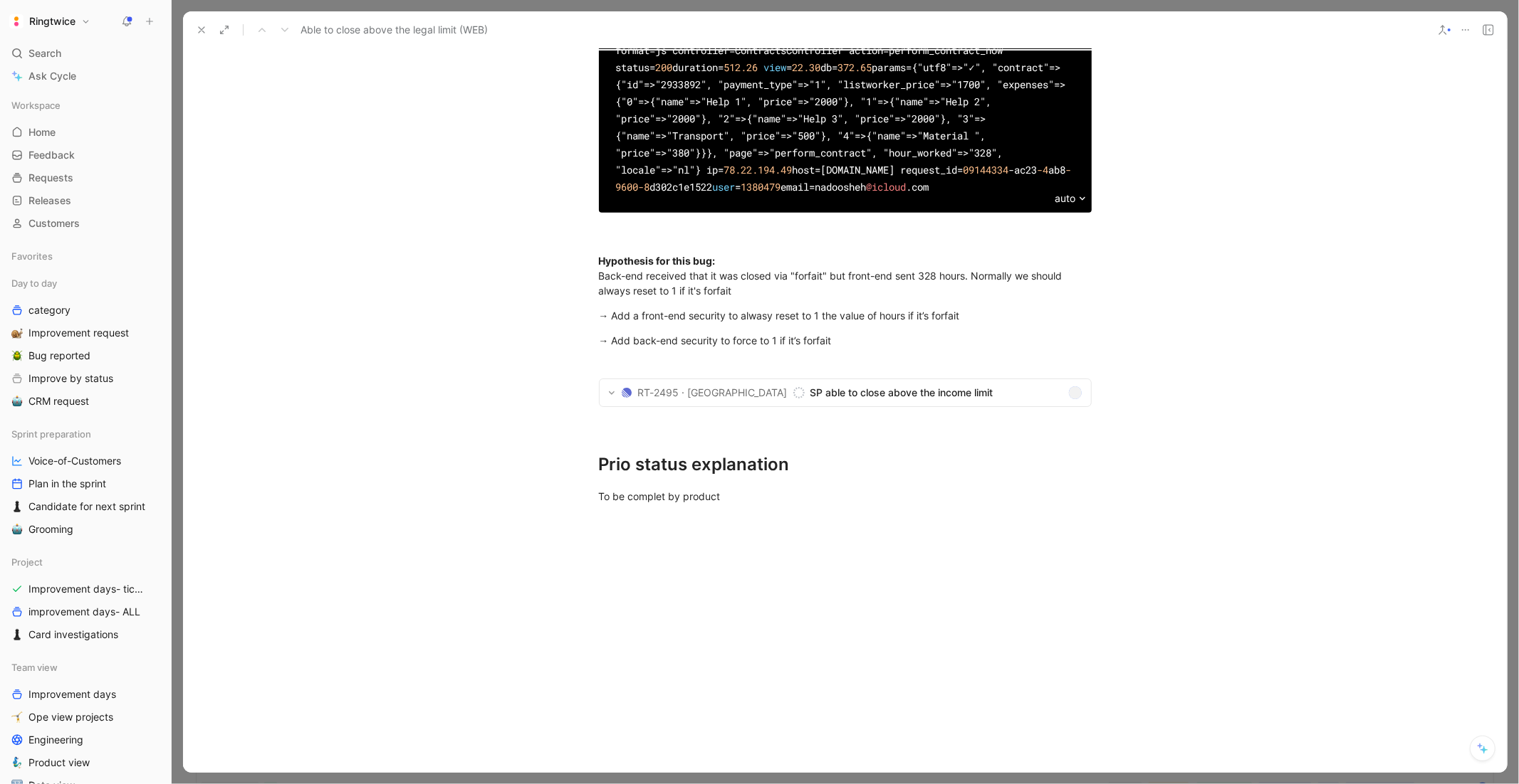
scroll to position [678, 0]
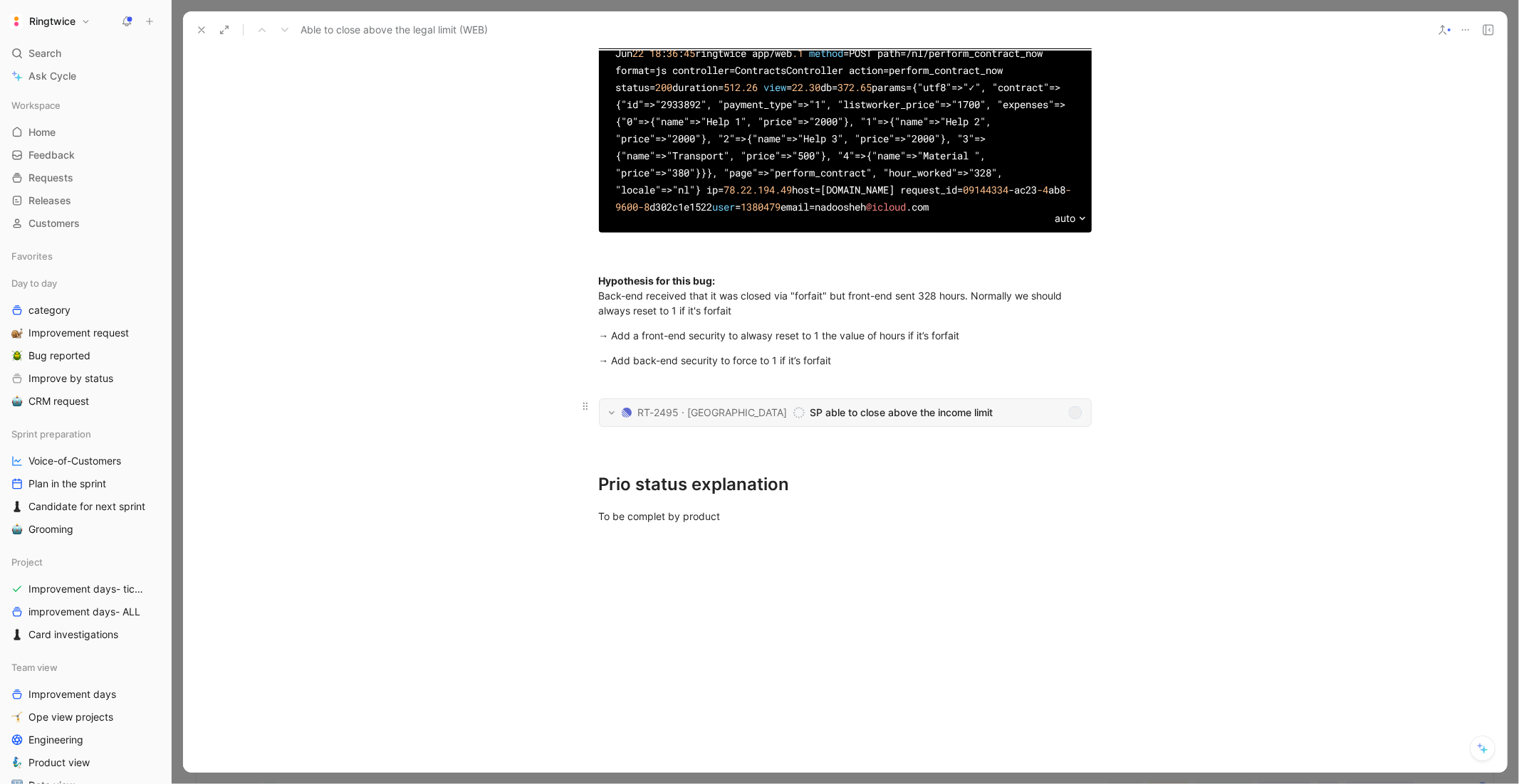
click at [611, 419] on icon at bounding box center [612, 413] width 7 height 11
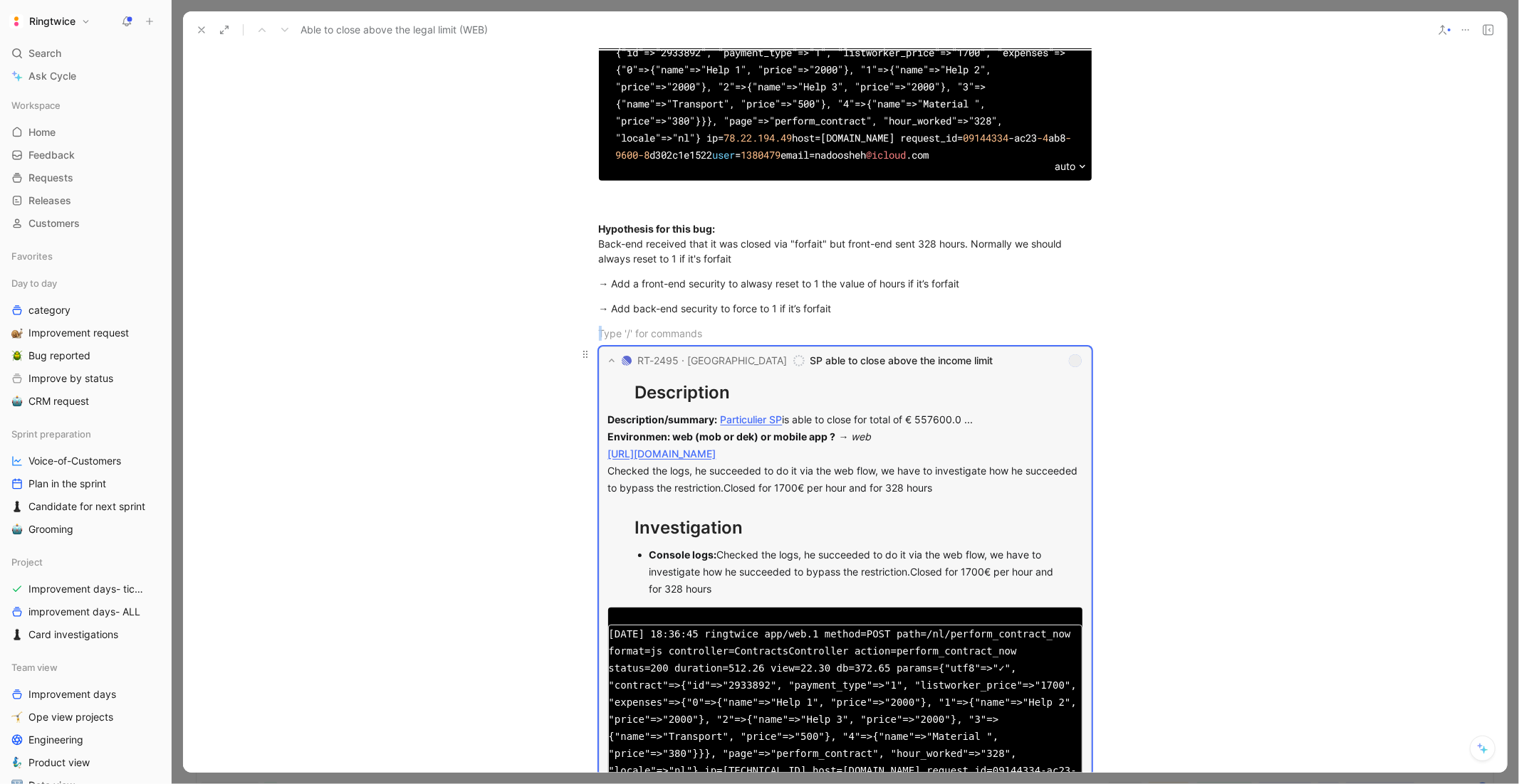
scroll to position [731, 0]
click at [834, 367] on span "SP able to close above the income limit" at bounding box center [937, 360] width 252 height 18
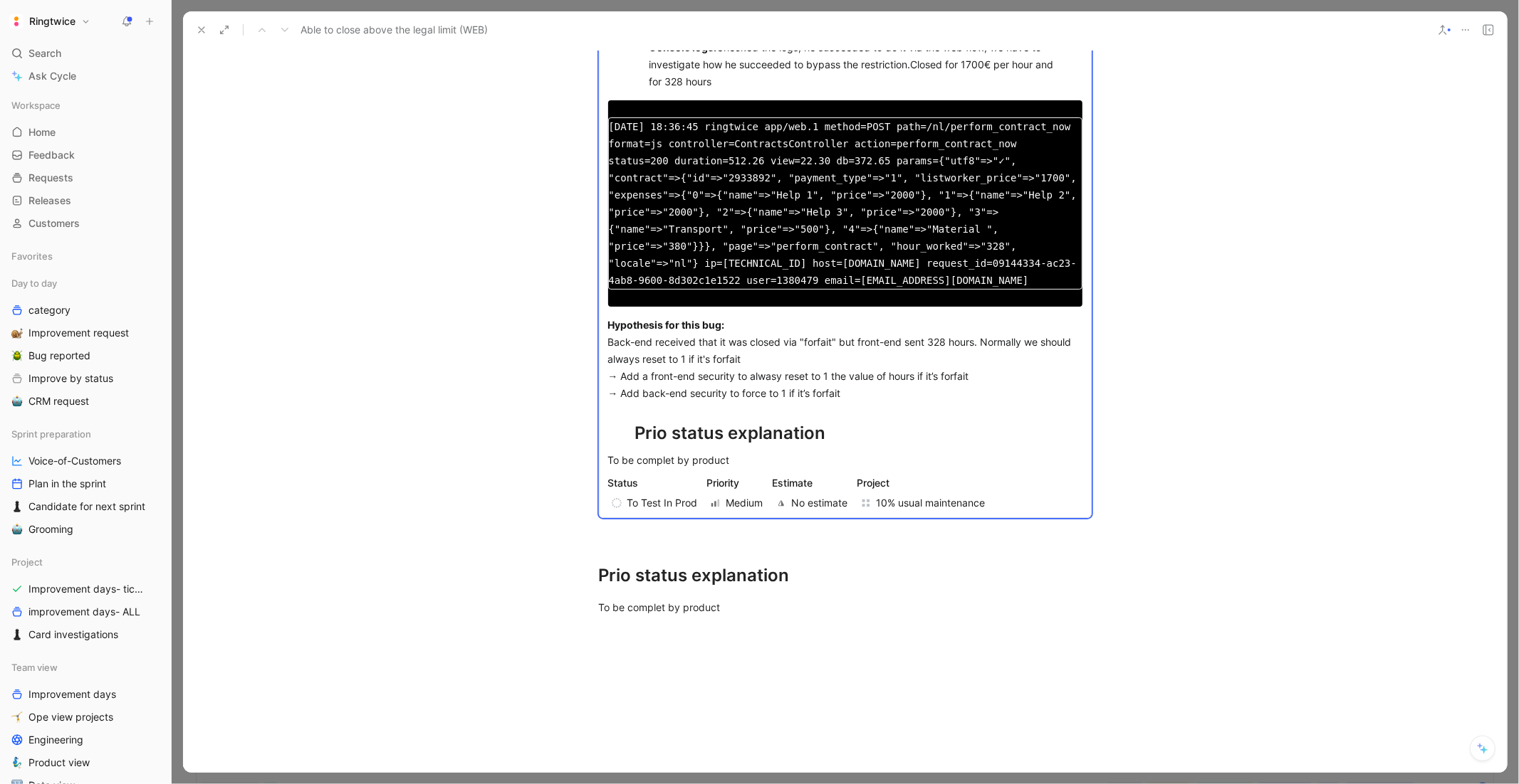
scroll to position [1441, 0]
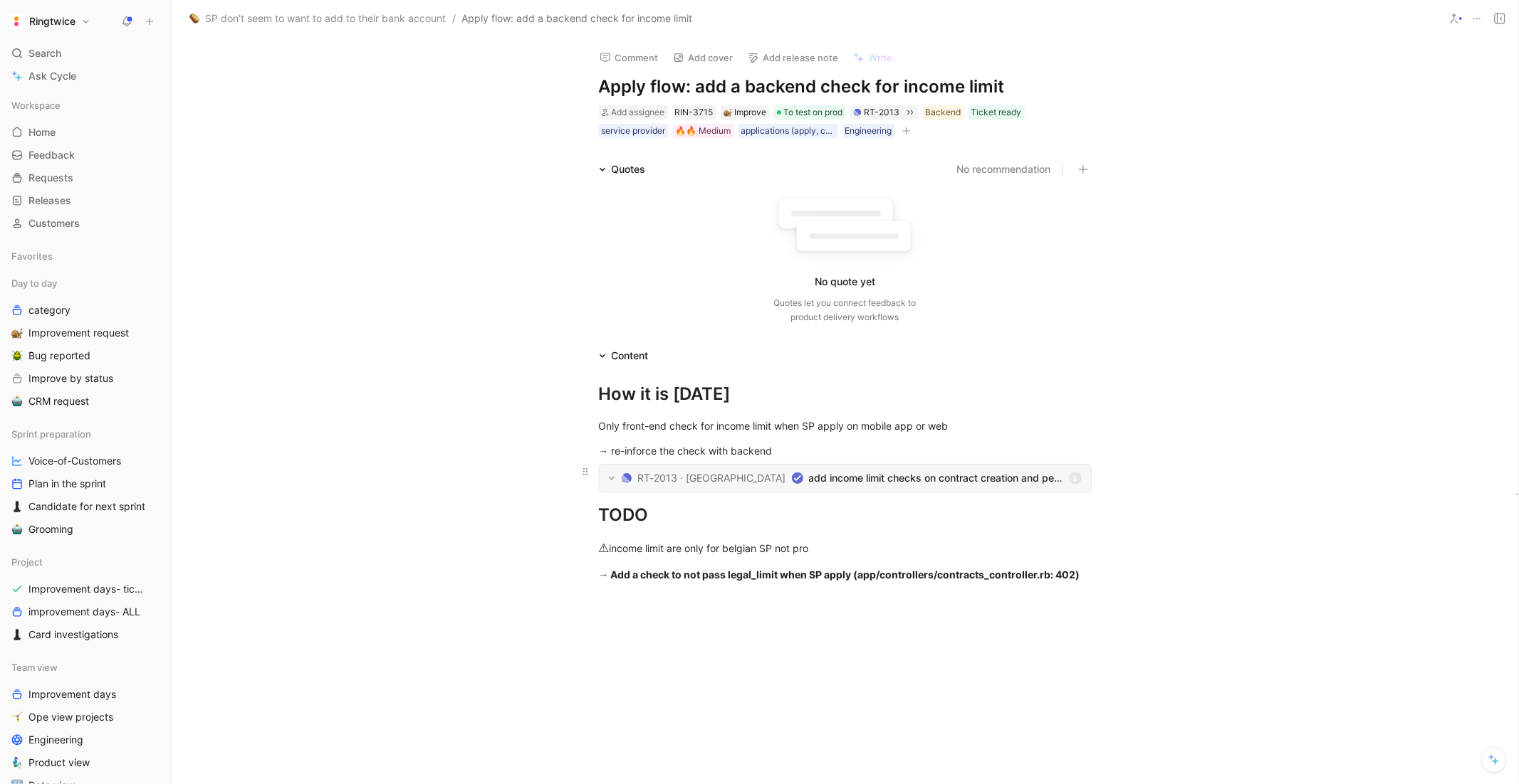
click at [613, 477] on icon at bounding box center [612, 478] width 6 height 4
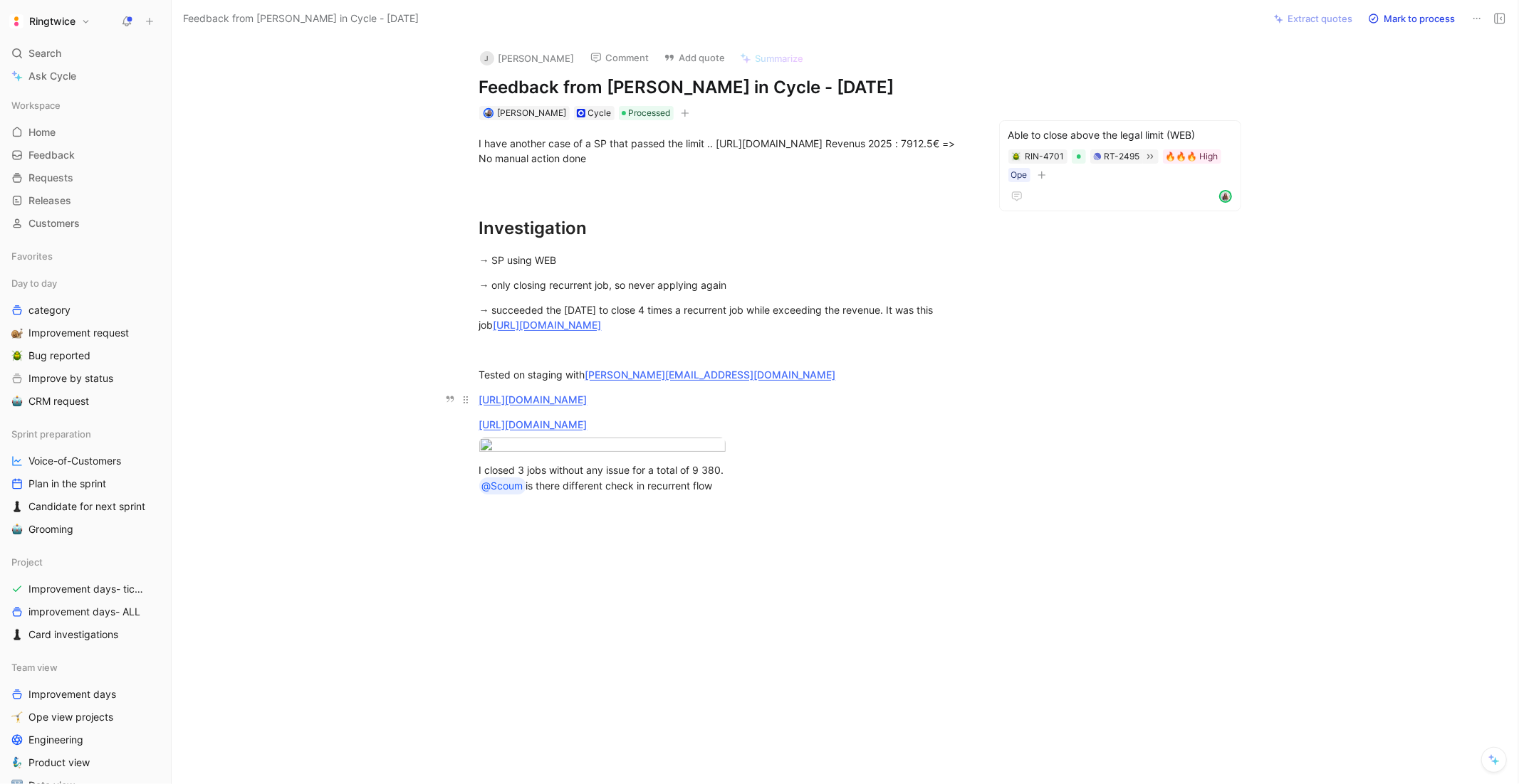
click at [587, 401] on link "[URL][DOMAIN_NAME]" at bounding box center [534, 399] width 109 height 12
click at [587, 426] on link "[URL][DOMAIN_NAME]" at bounding box center [534, 425] width 109 height 12
click at [748, 495] on div "I closed 3 jobs without any issue for a total of 9 380. @Scoum is there differe…" at bounding box center [726, 478] width 493 height 32
click at [764, 533] on div "I tested on mobile app and I was also able to apply for 8000 . I couldn’t close…" at bounding box center [726, 518] width 493 height 30
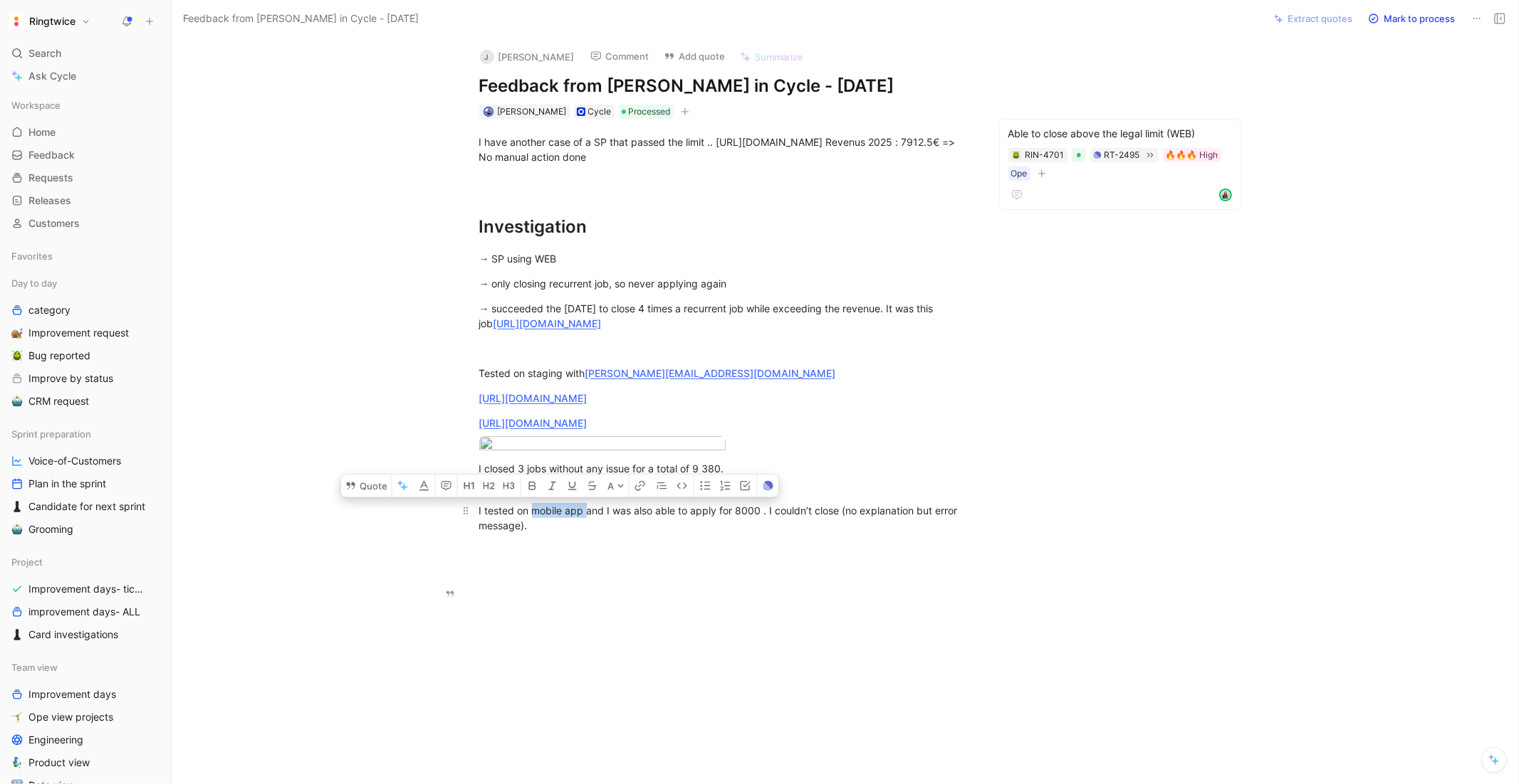
drag, startPoint x: 586, startPoint y: 573, endPoint x: 532, endPoint y: 577, distance: 54.1
click at [532, 533] on div "I tested on mobile app and I was also able to apply for 8000 . I couldn’t close…" at bounding box center [726, 518] width 493 height 30
click at [688, 548] on div "I have another case of a SP that passed the limit .. [URL][DOMAIN_NAME] Revenus…" at bounding box center [725, 334] width 1047 height 430
click at [759, 533] on div "I tested on mobile app and I was also able to apply for 8000 . I couldn’t close…" at bounding box center [726, 518] width 493 height 30
click at [826, 533] on div "I tested on mobile app and I was also able to apply for 8000 [URL][DOMAIN_NAME]…" at bounding box center [726, 518] width 493 height 30
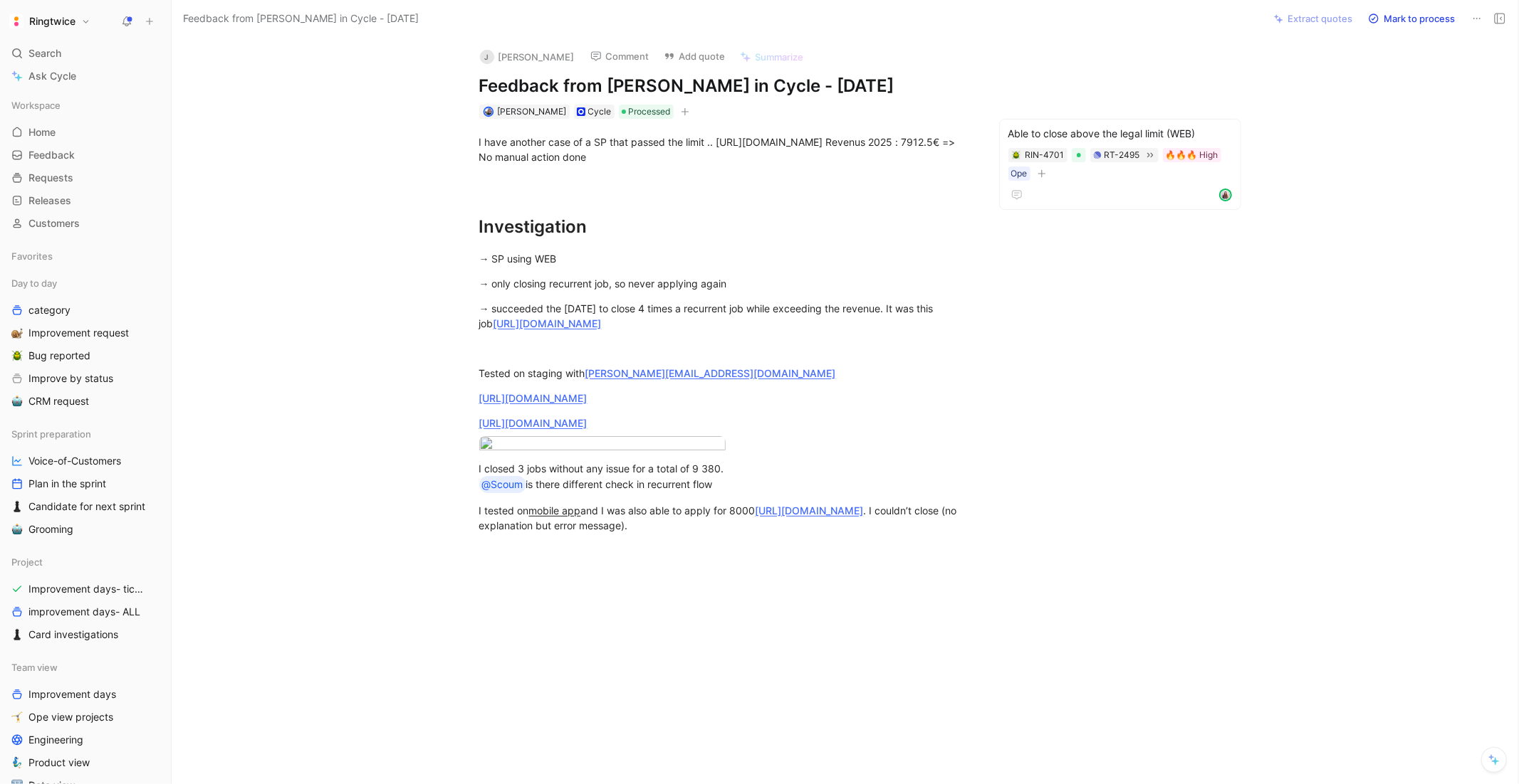
scroll to position [48, 0]
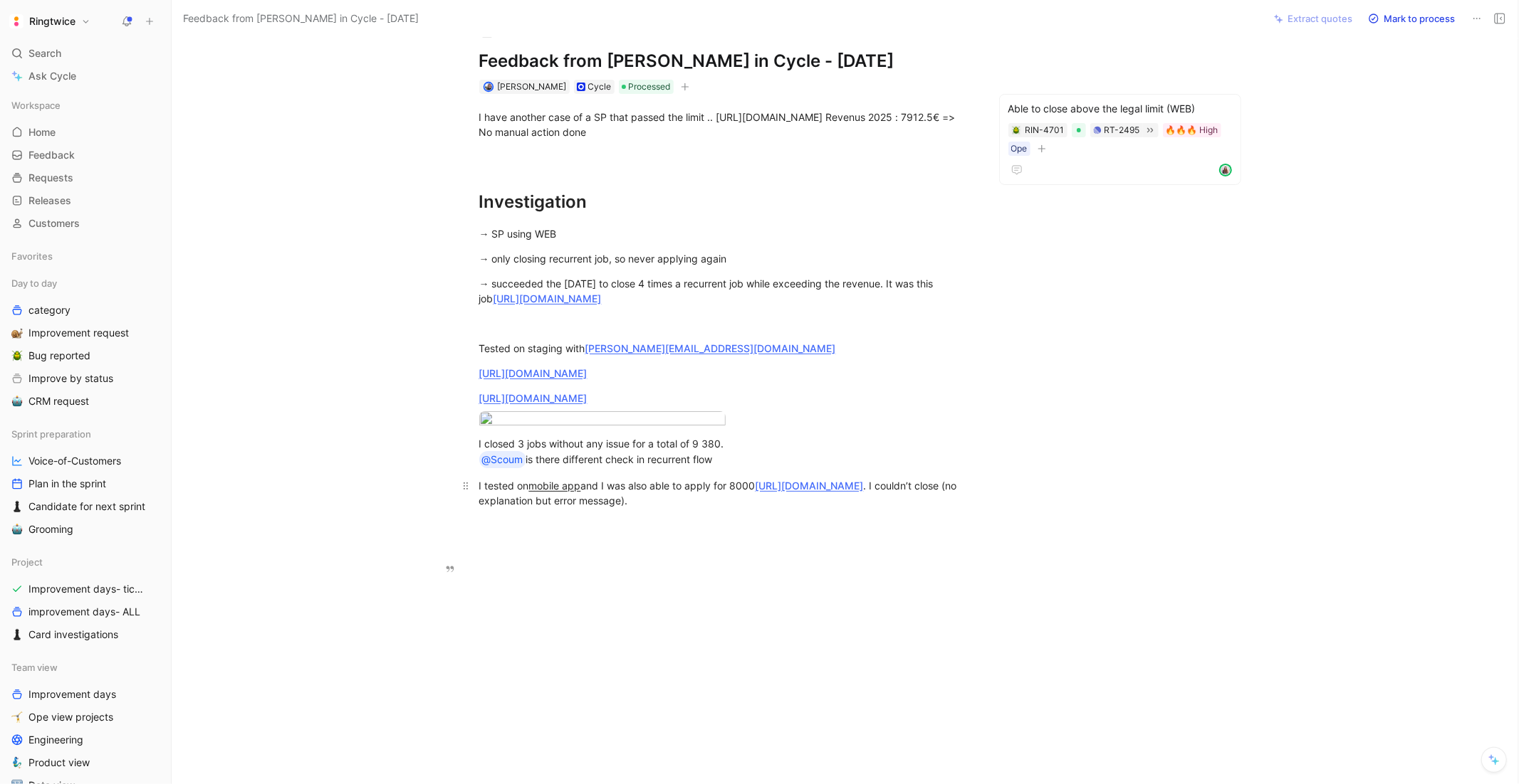
click at [813, 508] on div "I tested on mobile app and I was also able to apply for 8000 [URL][DOMAIN_NAME]…" at bounding box center [726, 493] width 493 height 30
click at [815, 508] on div "I tested on mobile app and I was also able to apply for 8000 [URL][DOMAIN_NAME]…" at bounding box center [726, 493] width 493 height 30
click at [786, 508] on div "I tested on mobile app and I was also able to apply for 8000 [URL][DOMAIN_NAME]…" at bounding box center [726, 493] width 493 height 30
click at [604, 508] on div "I tested on mobile app and I was also able to apply for 8000 [URL][DOMAIN_NAME]…" at bounding box center [726, 493] width 493 height 30
click at [587, 508] on div "I tested on mobile app and I was also able to apply for 8000 https://staging.ri…" at bounding box center [726, 493] width 493 height 30
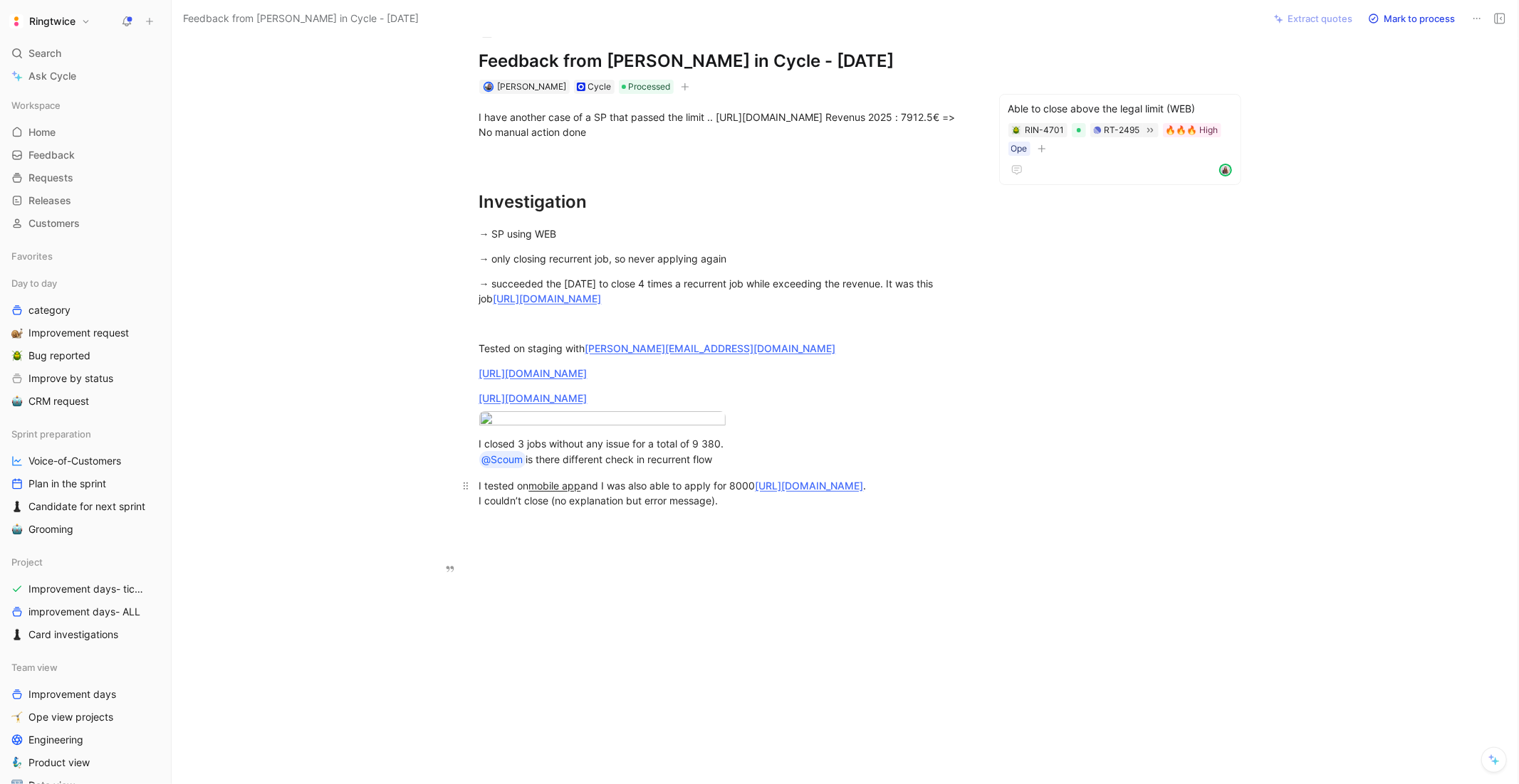
click at [762, 512] on p "I tested on mobile app and I was also able to apply for 8000 https://staging.ri…" at bounding box center [726, 493] width 547 height 39
click at [777, 508] on div "I tested on mobile app and I was also able to apply for 8000 https://staging.ri…" at bounding box center [726, 493] width 493 height 30
click at [750, 465] on div "I closed 3 jobs without any issue for a total of 9 380. @Scoum is there differe…" at bounding box center [726, 449] width 493 height 32
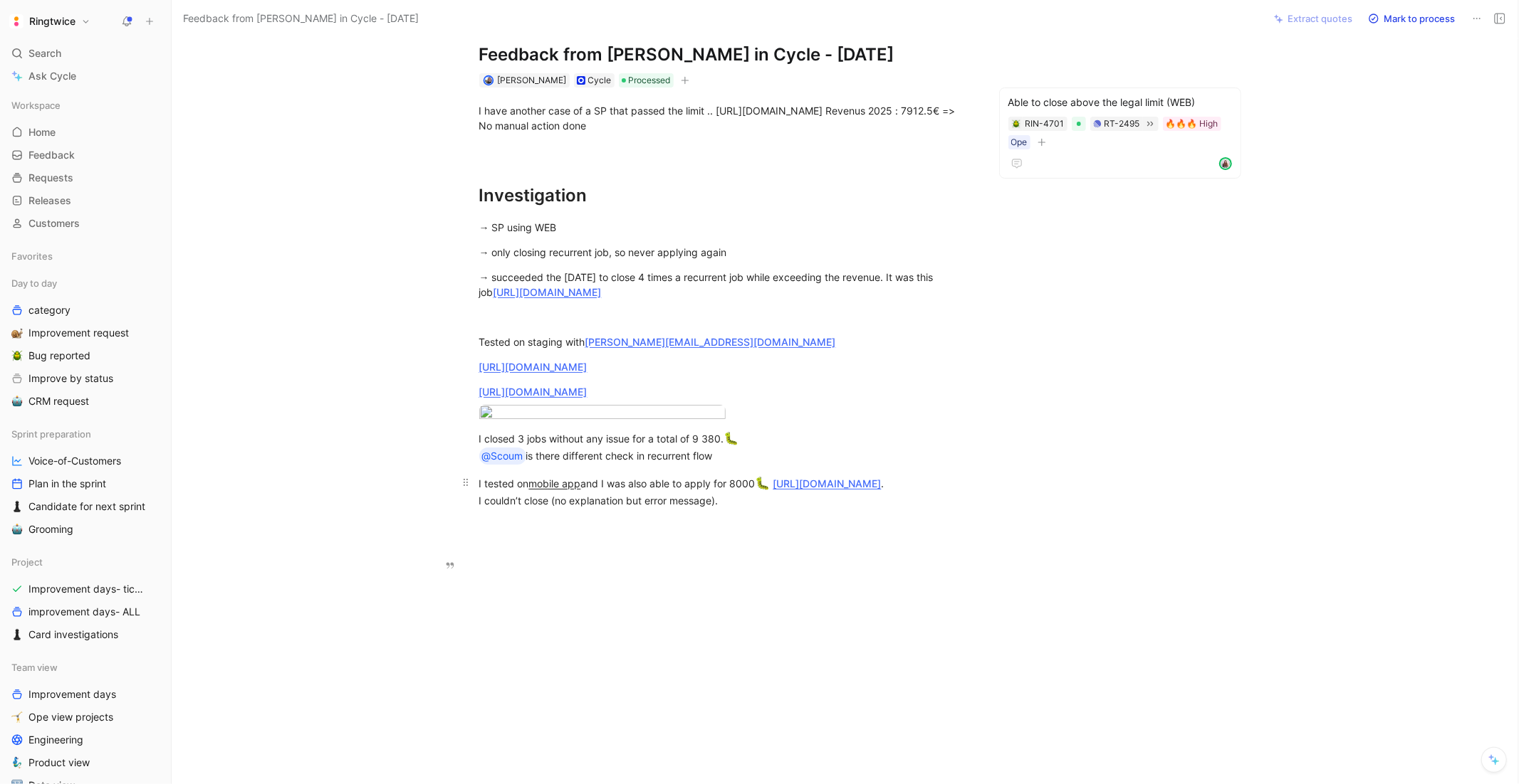
click at [796, 508] on div "I tested on mobile app and I was also able to apply for 8000 🐛 https://staging.…" at bounding box center [726, 491] width 493 height 33
click at [781, 605] on div "🛫 :flight_departure: ✅ :white_check_mark: ☑ :ballot_box_with_check: ✔ :heavy_ch…" at bounding box center [814, 667] width 178 height 130
click at [763, 637] on div ":white_check_mark:" at bounding box center [823, 643] width 136 height 18
click at [643, 537] on p at bounding box center [726, 526] width 547 height 24
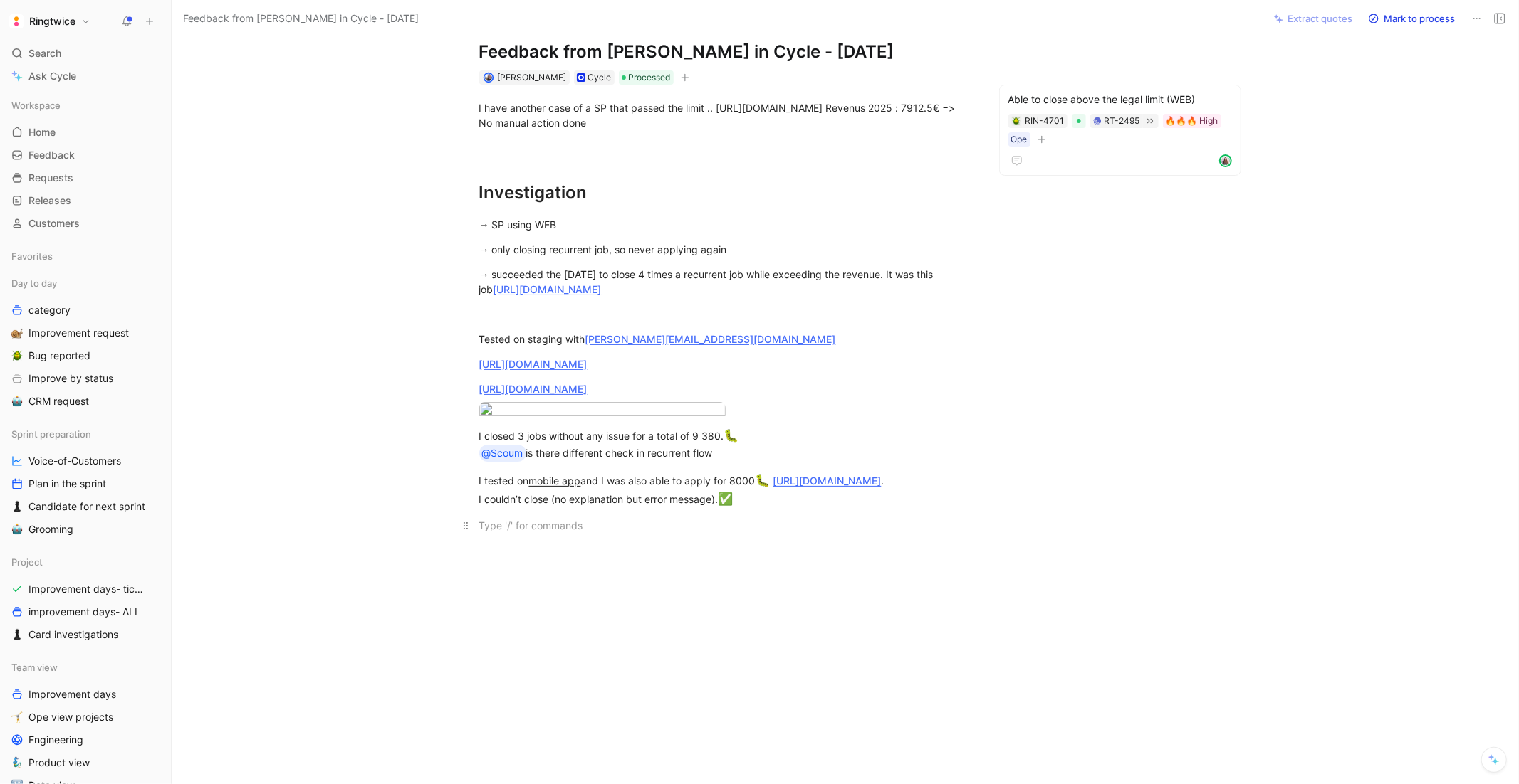
scroll to position [54, 0]
click at [553, 659] on div ":point_up_2:" at bounding box center [576, 660] width 136 height 18
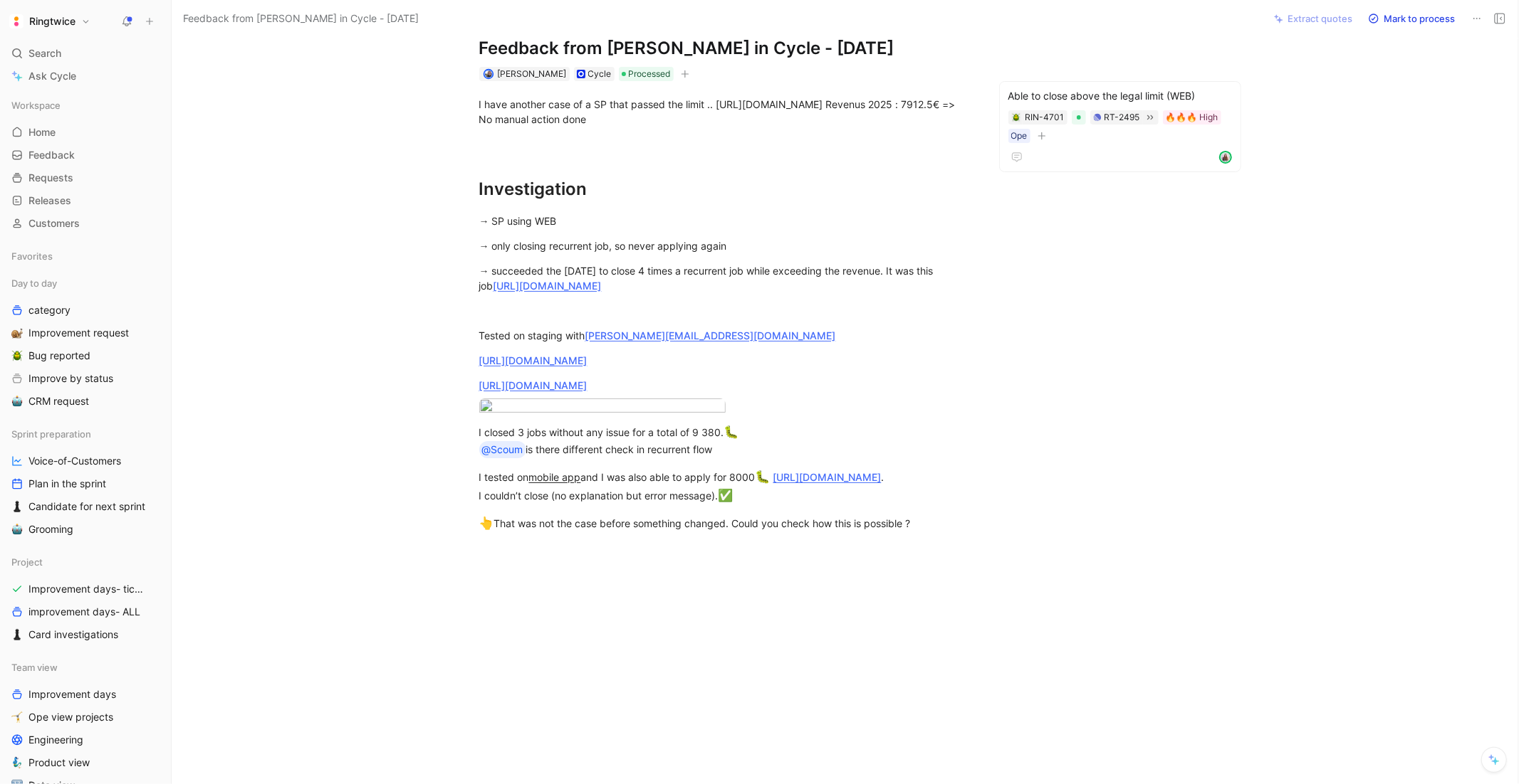
scroll to position [0, 0]
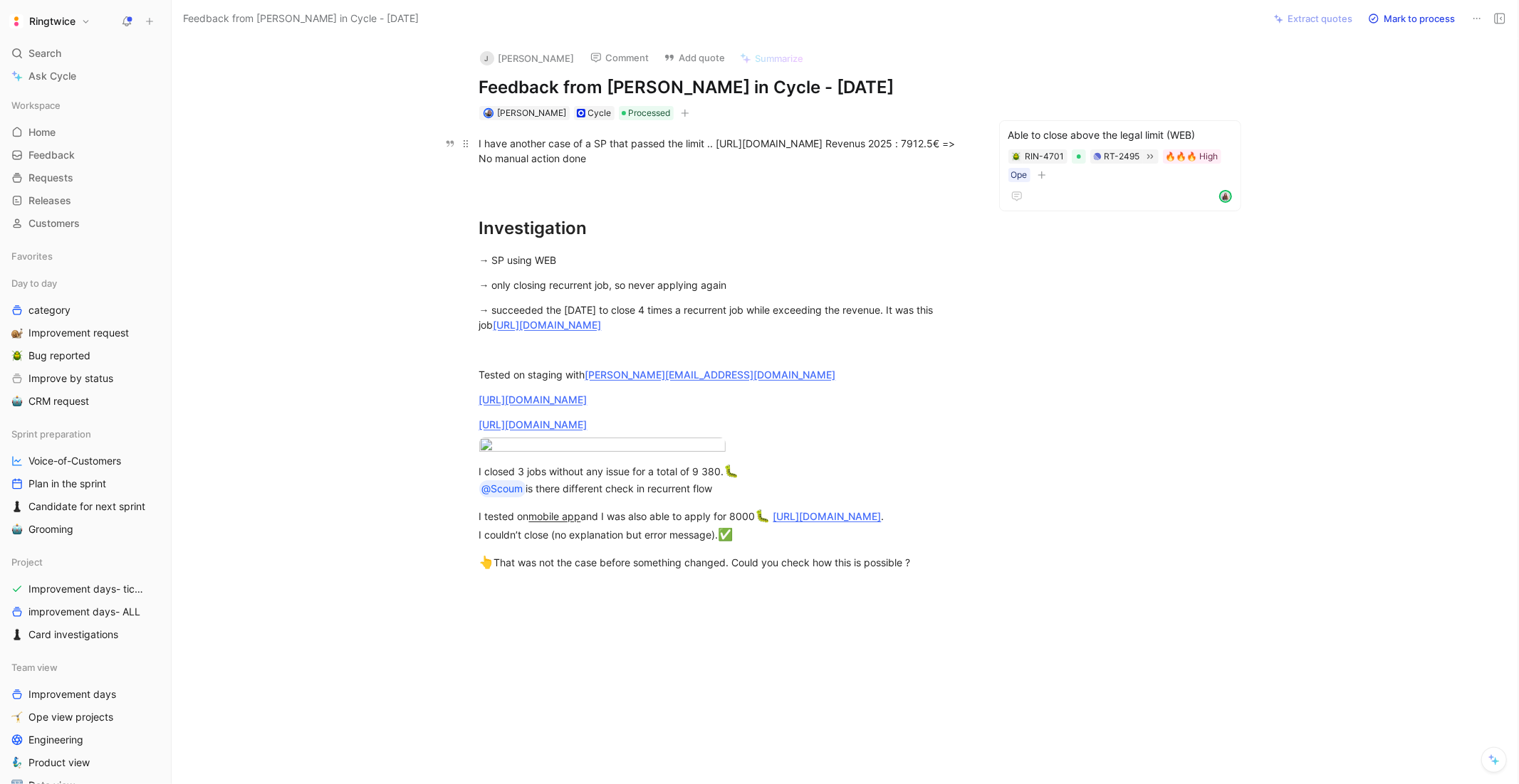
click at [477, 146] on p "I have another case of a SP that passed the limit .. https://ringtwice.be/admin…" at bounding box center [726, 151] width 547 height 39
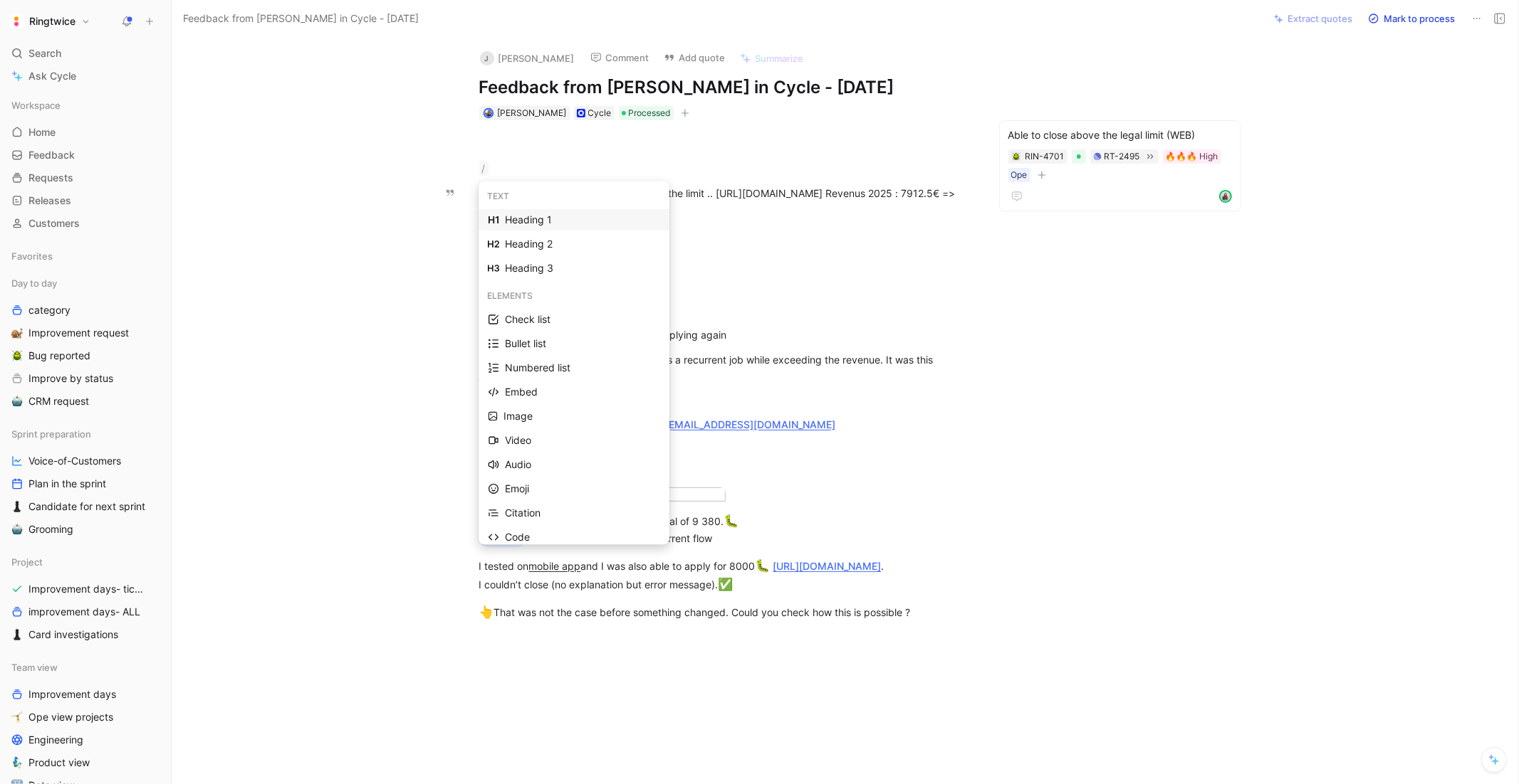
click at [522, 222] on div "Heading 1" at bounding box center [582, 220] width 155 height 18
